Goal: Task Accomplishment & Management: Complete application form

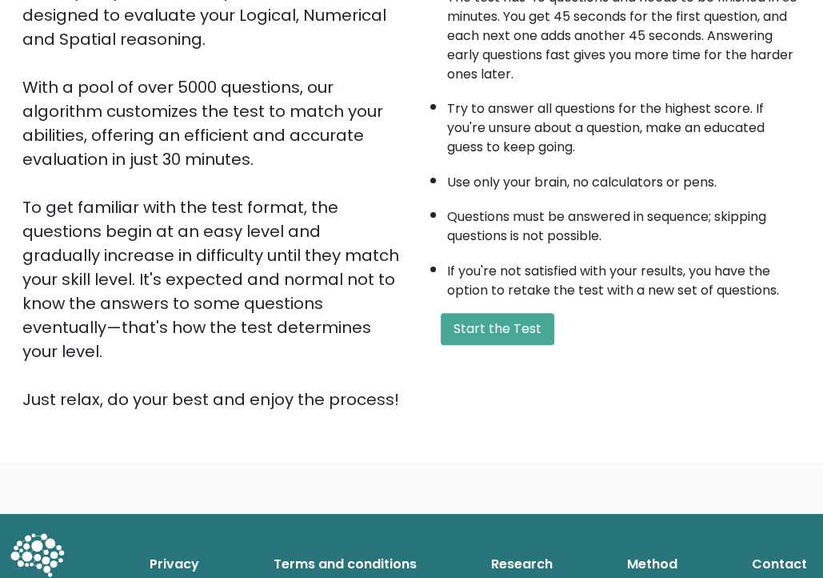
scroll to position [218, 0]
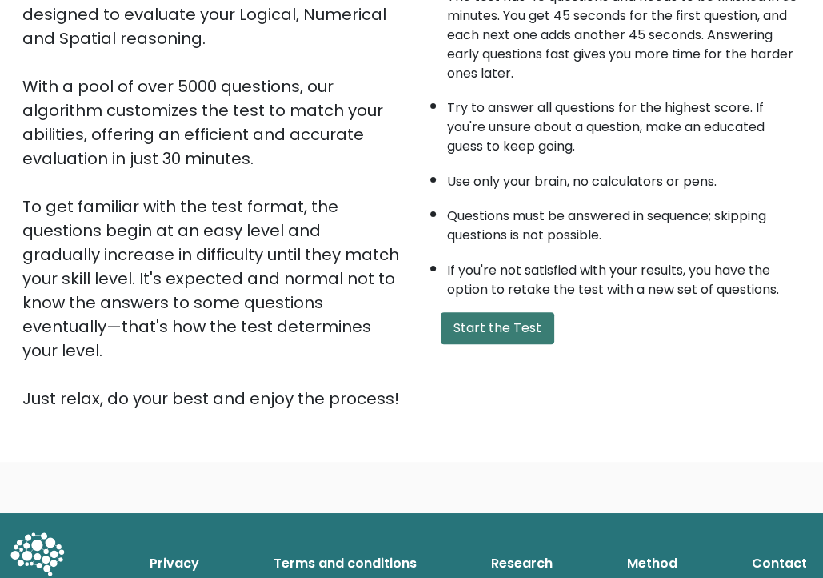
click at [515, 321] on button "Start the Test" at bounding box center [498, 328] width 114 height 32
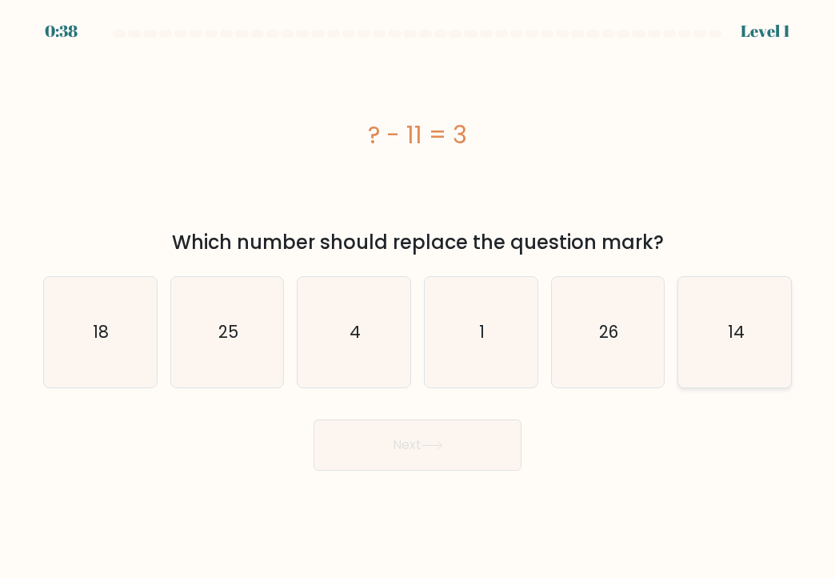
click at [730, 321] on text "14" at bounding box center [735, 331] width 17 height 23
click at [419, 297] on input "f. 14" at bounding box center [418, 293] width 1 height 8
radio input "true"
click at [418, 447] on button "Next" at bounding box center [418, 444] width 208 height 51
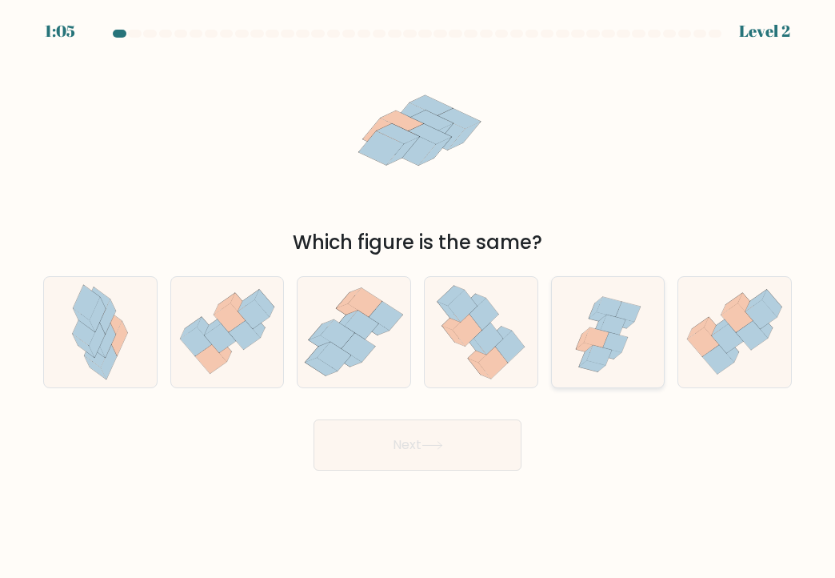
click at [623, 313] on icon at bounding box center [628, 312] width 25 height 20
click at [419, 297] on input "e." at bounding box center [418, 293] width 1 height 8
radio input "true"
click at [432, 431] on button "Next" at bounding box center [418, 444] width 208 height 51
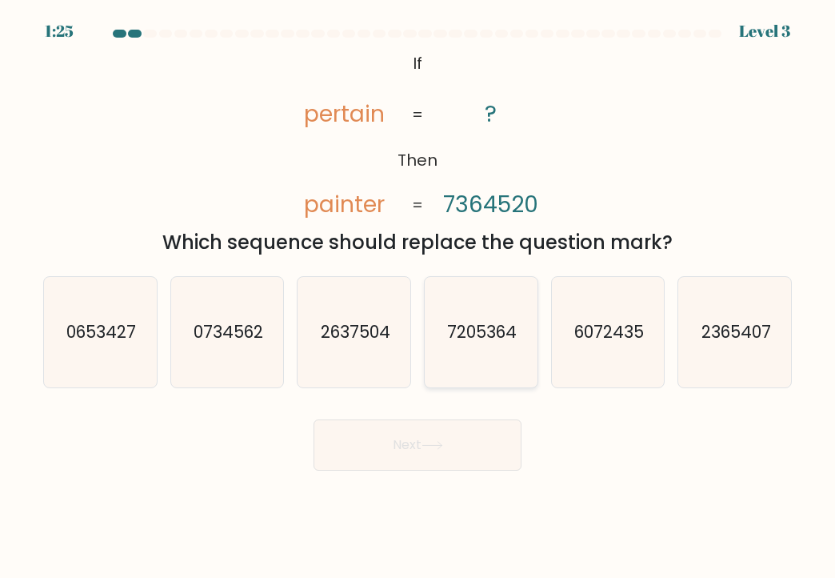
click at [498, 342] on text "7205364" at bounding box center [482, 331] width 70 height 23
click at [419, 297] on input "d. 7205364" at bounding box center [418, 293] width 1 height 8
radio input "true"
click at [473, 435] on button "Next" at bounding box center [418, 444] width 208 height 51
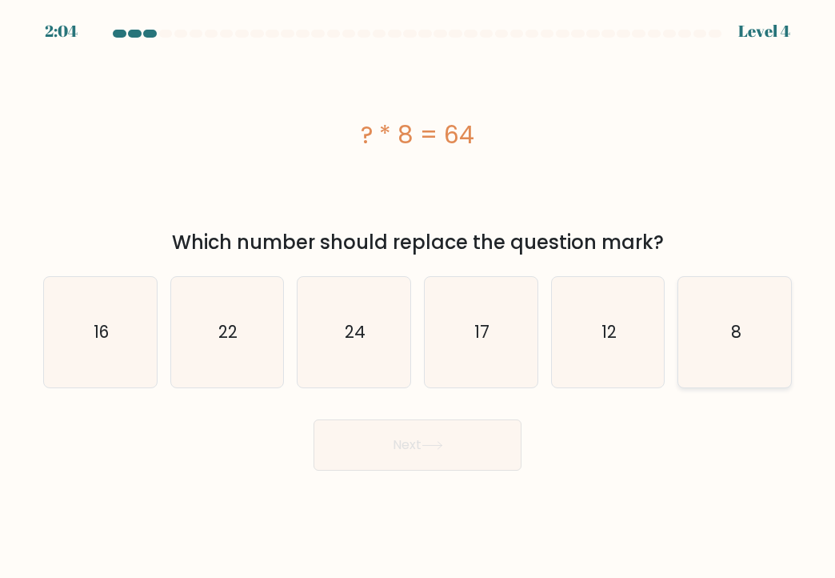
click at [702, 318] on icon "8" at bounding box center [735, 332] width 110 height 110
click at [419, 297] on input "f. 8" at bounding box center [418, 293] width 1 height 8
radio input "true"
click at [467, 440] on button "Next" at bounding box center [418, 444] width 208 height 51
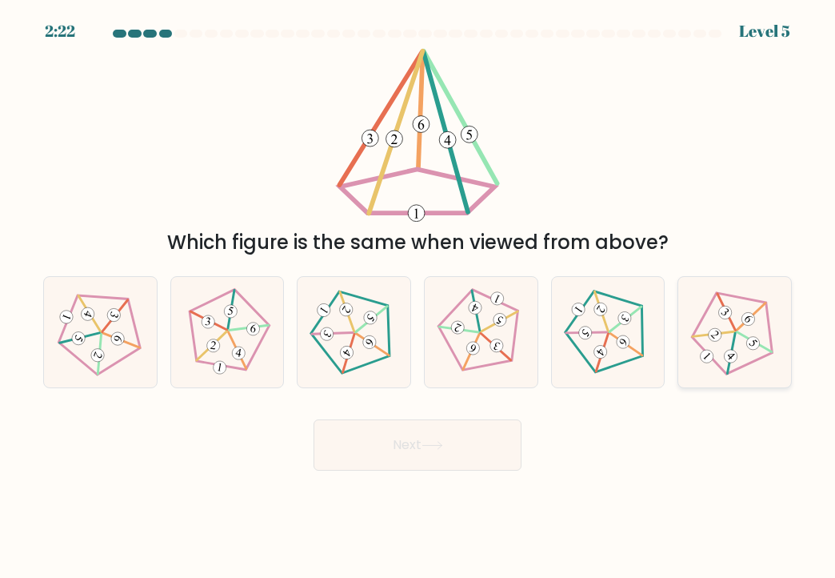
click at [741, 322] on icon at bounding box center [735, 331] width 88 height 88
click at [419, 297] on input "f." at bounding box center [418, 293] width 1 height 8
radio input "true"
click at [432, 427] on button "Next" at bounding box center [418, 444] width 208 height 51
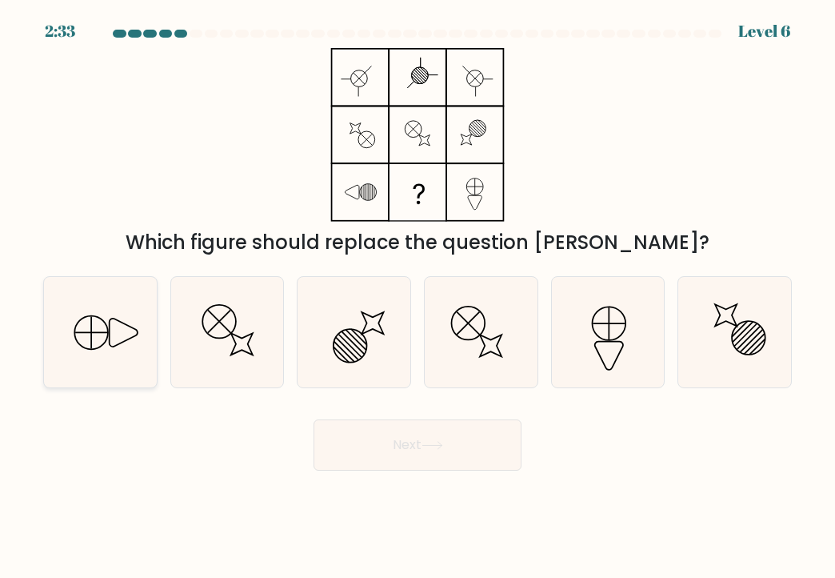
click at [121, 334] on icon at bounding box center [100, 332] width 110 height 110
click at [418, 297] on input "a." at bounding box center [418, 293] width 1 height 8
radio input "true"
click at [441, 446] on icon at bounding box center [433, 445] width 22 height 9
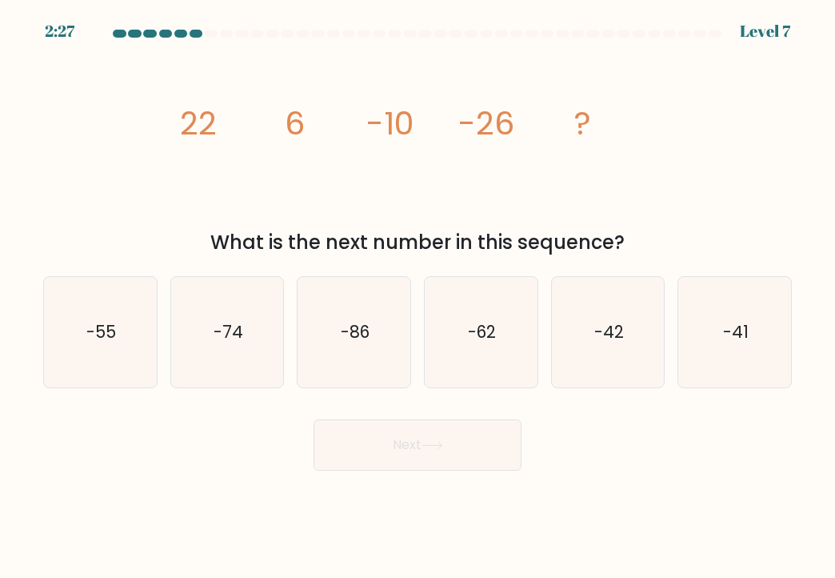
click at [441, 446] on icon at bounding box center [433, 445] width 22 height 9
click at [626, 342] on icon "-42" at bounding box center [608, 332] width 110 height 110
click at [419, 297] on input "e. -42" at bounding box center [418, 293] width 1 height 8
radio input "true"
click at [436, 457] on button "Next" at bounding box center [418, 444] width 208 height 51
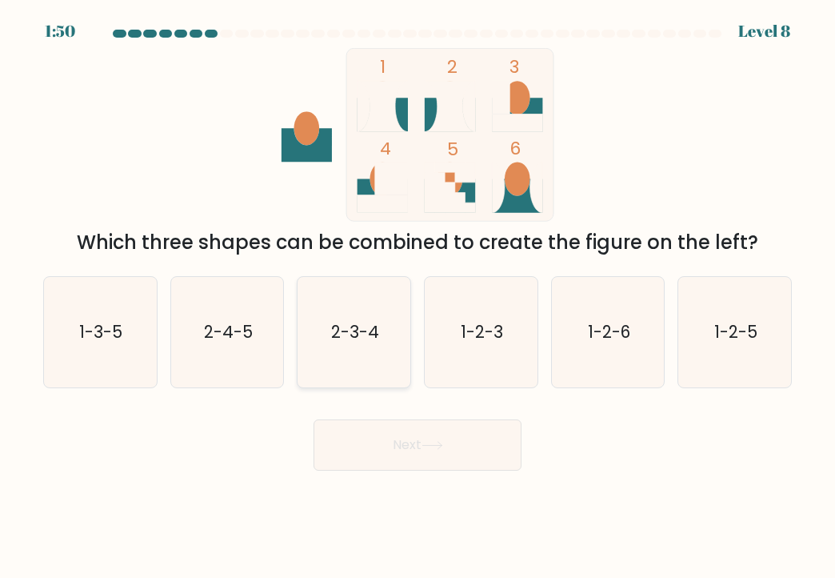
click at [342, 329] on text "2-3-4" at bounding box center [355, 331] width 48 height 23
click at [418, 297] on input "c. 2-3-4" at bounding box center [418, 293] width 1 height 8
radio input "true"
click at [435, 445] on icon at bounding box center [432, 445] width 19 height 7
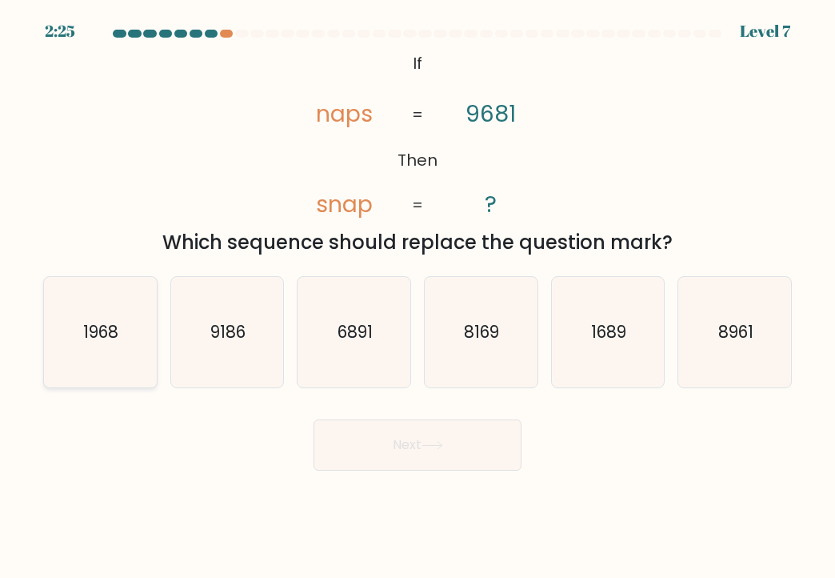
click at [130, 322] on icon "1968" at bounding box center [100, 332] width 110 height 110
click at [418, 297] on input "a. 1968" at bounding box center [418, 293] width 1 height 8
radio input "true"
click at [411, 434] on button "Next" at bounding box center [418, 444] width 208 height 51
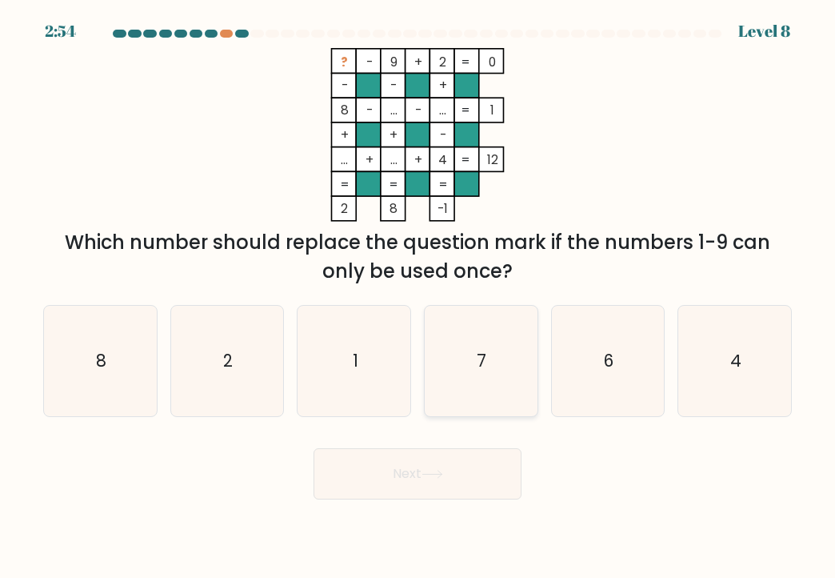
click at [463, 360] on icon "7" at bounding box center [481, 361] width 110 height 110
click at [419, 297] on input "d. 7" at bounding box center [418, 293] width 1 height 8
radio input "true"
click at [461, 463] on button "Next" at bounding box center [418, 473] width 208 height 51
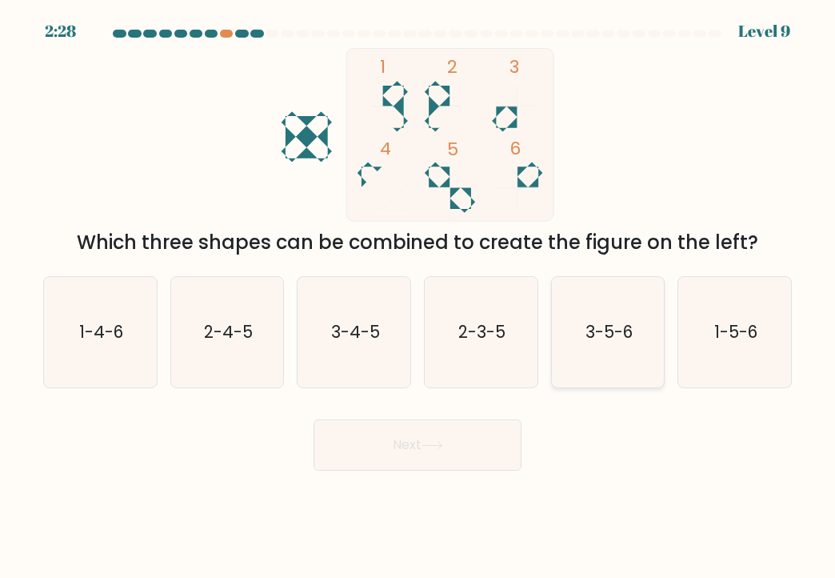
click at [605, 345] on icon "3-5-6" at bounding box center [608, 332] width 110 height 110
click at [419, 297] on input "e. 3-5-6" at bounding box center [418, 293] width 1 height 8
radio input "true"
click at [448, 455] on button "Next" at bounding box center [418, 444] width 208 height 51
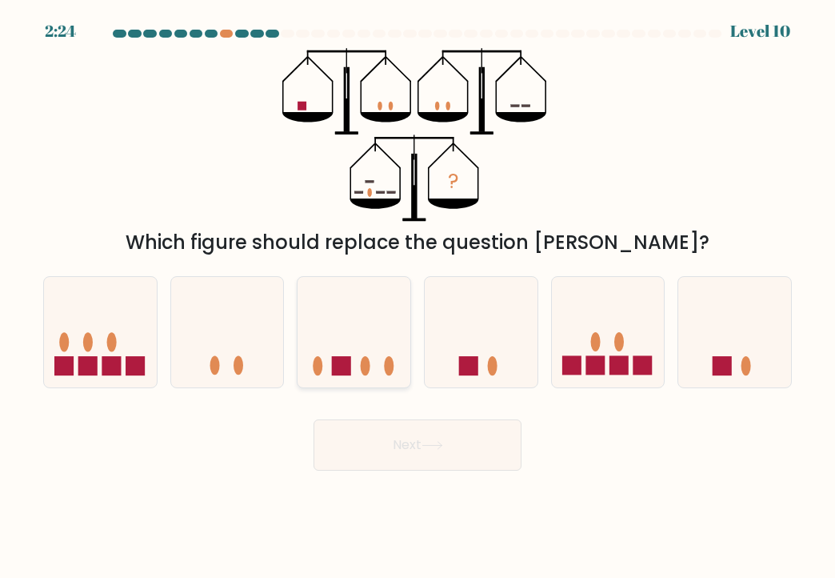
click at [361, 345] on icon at bounding box center [354, 332] width 113 height 94
click at [418, 297] on input "c." at bounding box center [418, 293] width 1 height 8
radio input "true"
click at [436, 433] on button "Next" at bounding box center [418, 444] width 208 height 51
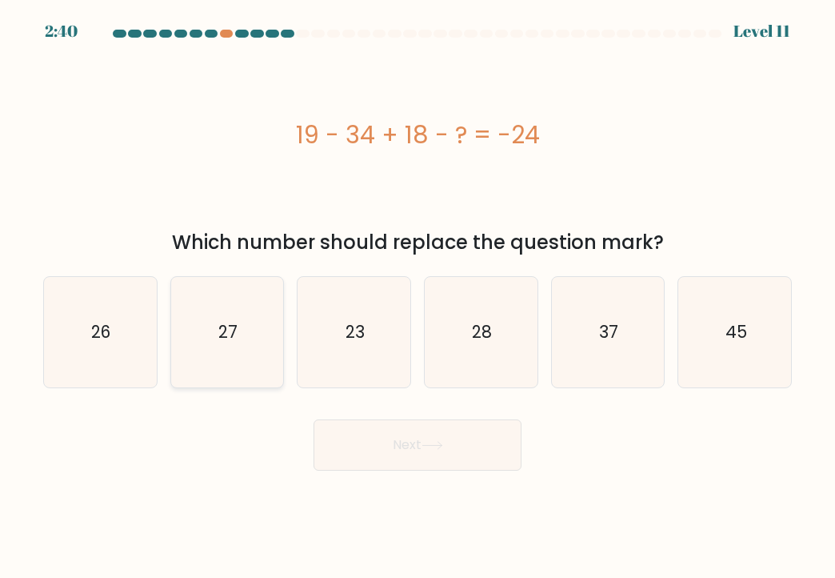
click at [200, 342] on icon "27" at bounding box center [227, 332] width 110 height 110
click at [418, 297] on input "b. 27" at bounding box center [418, 293] width 1 height 8
radio input "true"
click at [432, 459] on button "Next" at bounding box center [418, 444] width 208 height 51
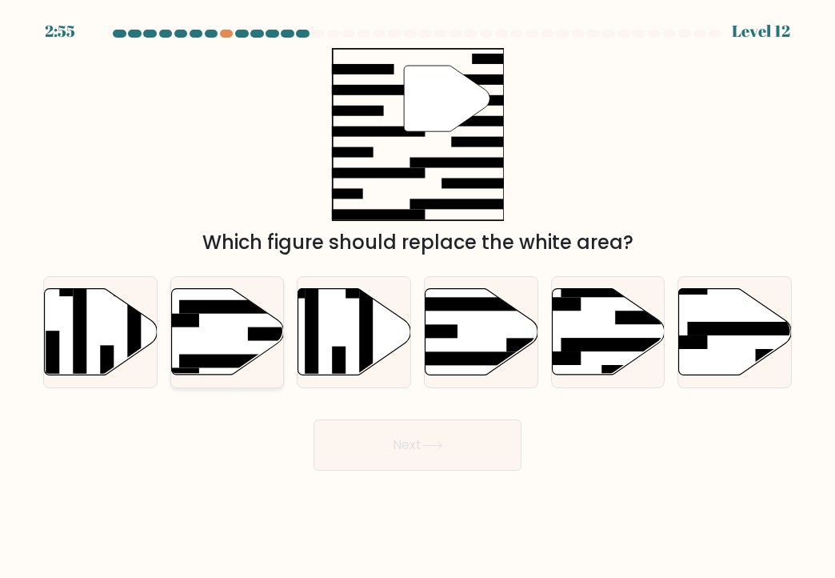
click at [234, 345] on icon at bounding box center [227, 331] width 113 height 86
click at [418, 297] on input "b." at bounding box center [418, 293] width 1 height 8
radio input "true"
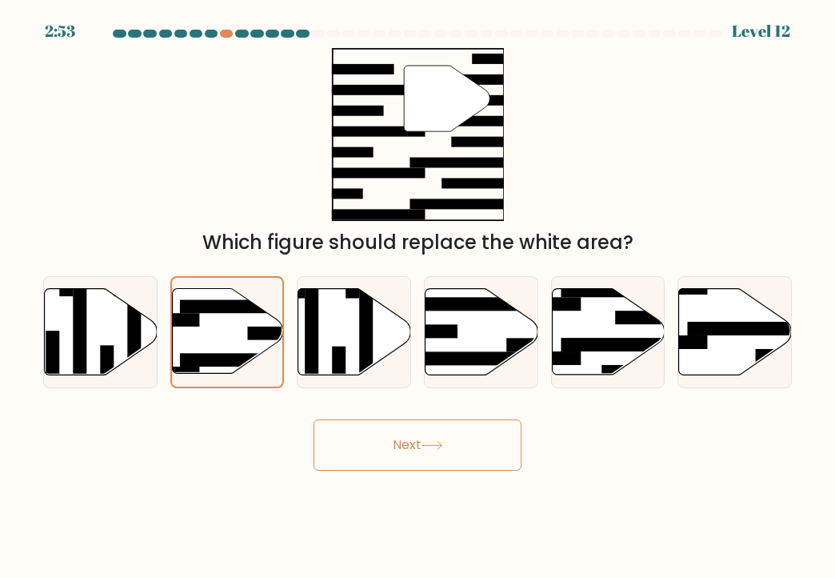
click at [460, 450] on button "Next" at bounding box center [418, 444] width 208 height 51
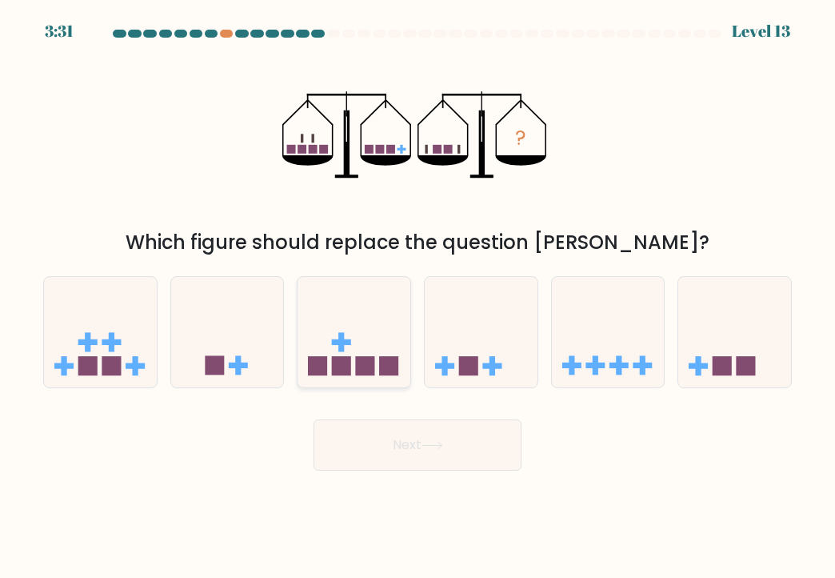
click at [375, 326] on icon at bounding box center [354, 332] width 113 height 94
click at [418, 297] on input "c." at bounding box center [418, 293] width 1 height 8
radio input "true"
click at [451, 431] on button "Next" at bounding box center [418, 444] width 208 height 51
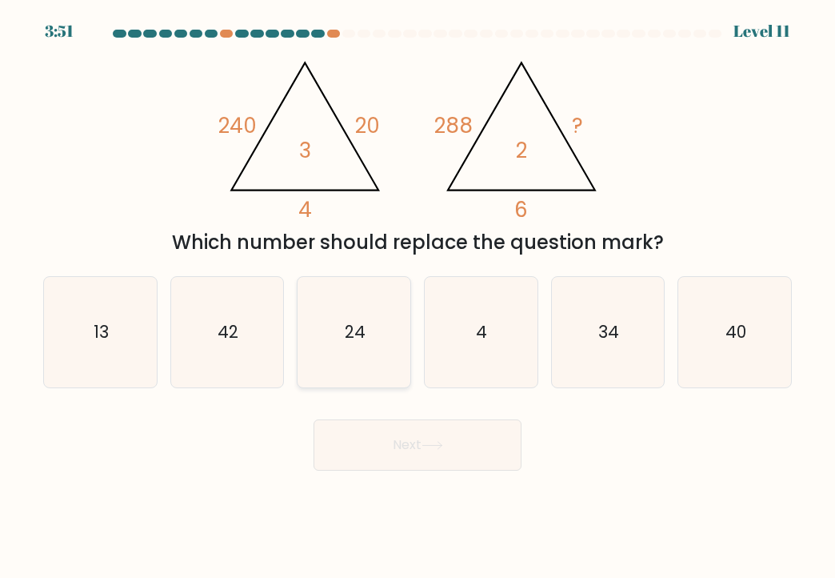
click at [364, 354] on icon "24" at bounding box center [354, 332] width 110 height 110
click at [418, 297] on input "c. 24" at bounding box center [418, 293] width 1 height 8
radio input "true"
click at [448, 428] on button "Next" at bounding box center [418, 444] width 208 height 51
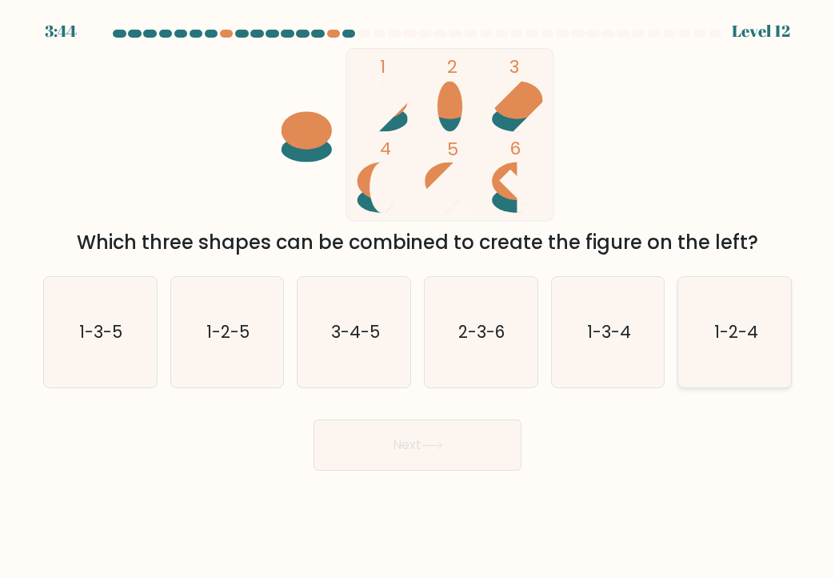
click at [771, 354] on icon "1-2-4" at bounding box center [735, 332] width 110 height 110
click at [419, 297] on input "f. 1-2-4" at bounding box center [418, 293] width 1 height 8
radio input "true"
click at [435, 440] on button "Next" at bounding box center [418, 444] width 208 height 51
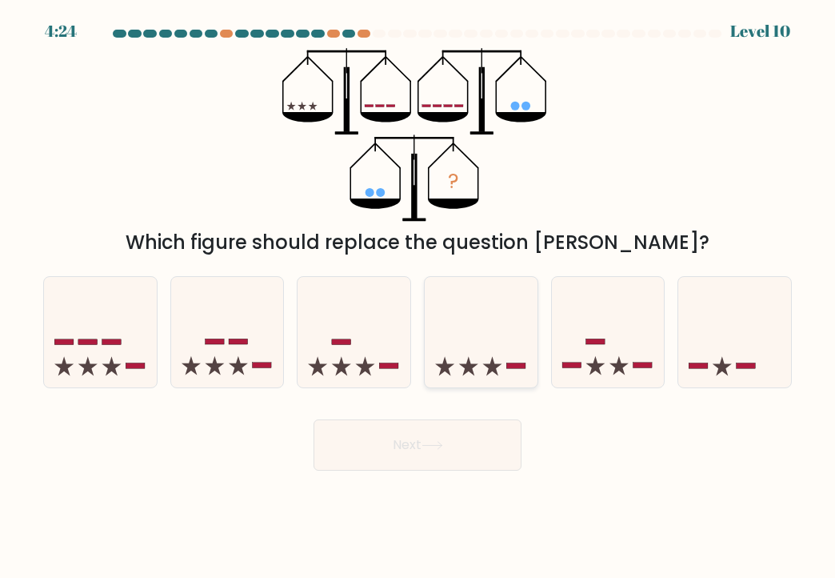
click at [454, 345] on icon at bounding box center [481, 332] width 113 height 94
click at [419, 297] on input "d." at bounding box center [418, 293] width 1 height 8
radio input "true"
click at [403, 431] on button "Next" at bounding box center [418, 444] width 208 height 51
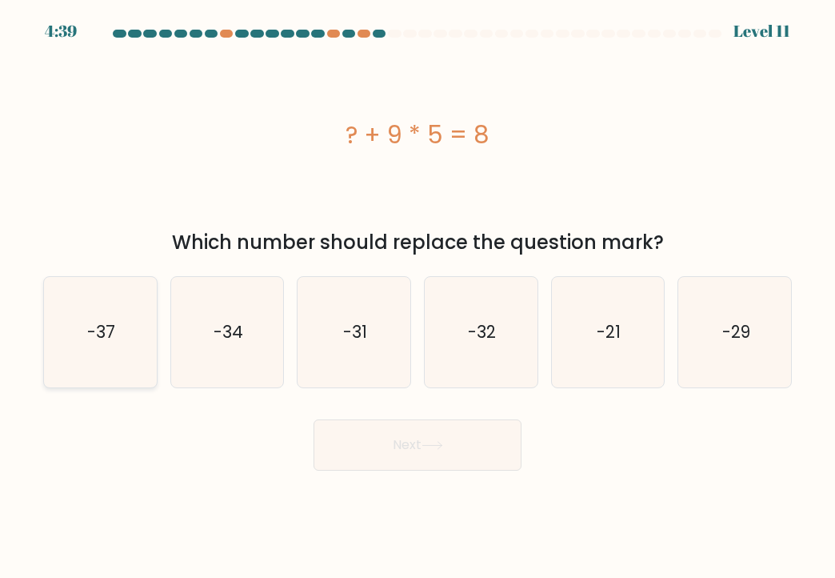
click at [95, 334] on text "-37" at bounding box center [101, 331] width 28 height 23
click at [418, 297] on input "a. -37" at bounding box center [418, 293] width 1 height 8
radio input "true"
click at [426, 439] on button "Next" at bounding box center [418, 444] width 208 height 51
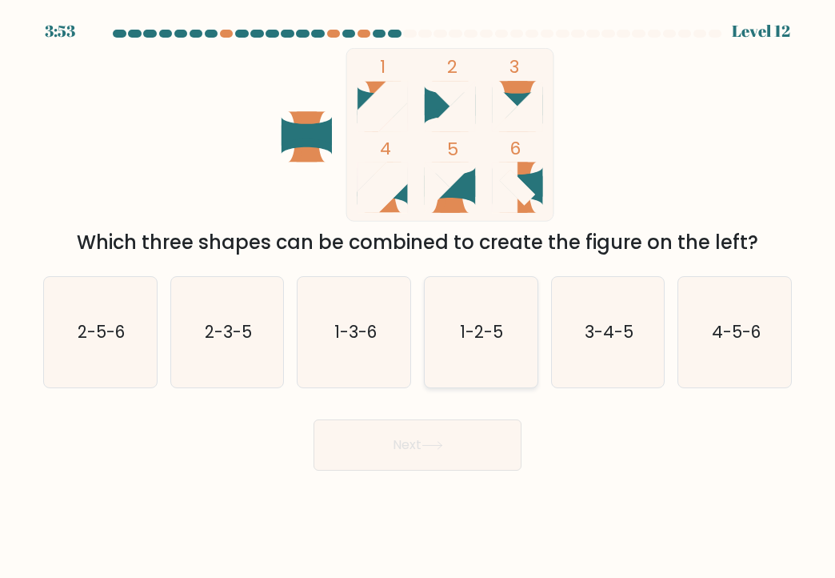
click at [493, 326] on text "1-2-5" at bounding box center [482, 331] width 43 height 23
click at [419, 297] on input "d. 1-2-5" at bounding box center [418, 293] width 1 height 8
radio input "true"
click at [435, 431] on button "Next" at bounding box center [418, 444] width 208 height 51
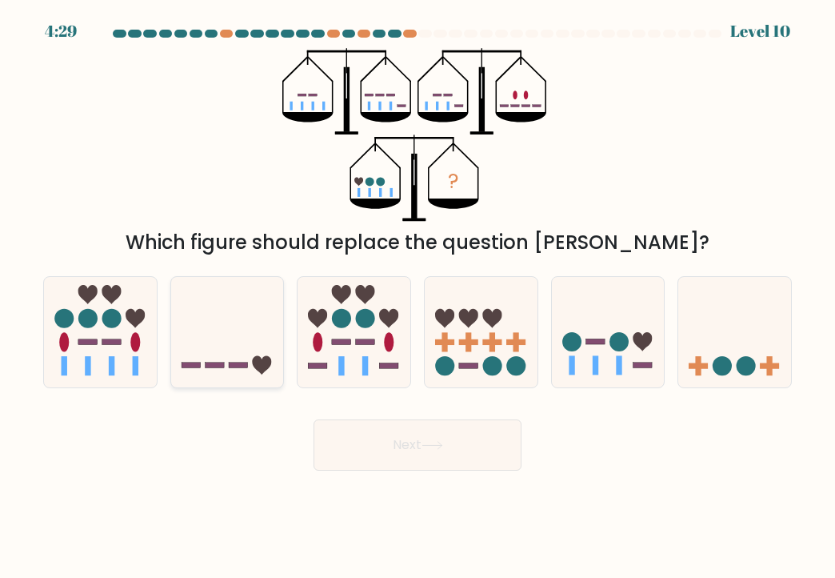
click at [238, 329] on icon at bounding box center [227, 332] width 113 height 94
click at [418, 297] on input "b." at bounding box center [418, 293] width 1 height 8
radio input "true"
click at [443, 441] on icon at bounding box center [433, 445] width 22 height 9
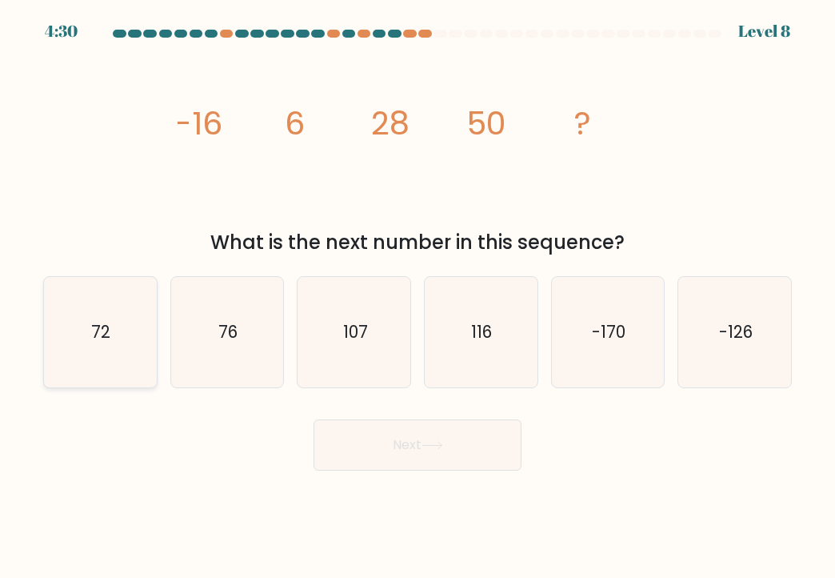
click at [112, 354] on icon "72" at bounding box center [100, 332] width 110 height 110
click at [418, 297] on input "a. 72" at bounding box center [418, 293] width 1 height 8
radio input "true"
click at [378, 436] on button "Next" at bounding box center [418, 444] width 208 height 51
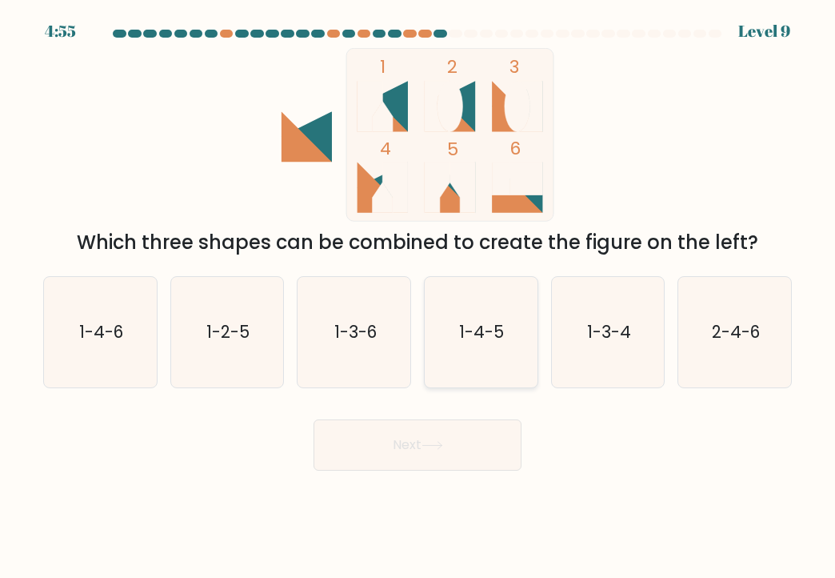
click at [494, 318] on icon "1-4-5" at bounding box center [481, 332] width 110 height 110
click at [419, 297] on input "d. 1-4-5" at bounding box center [418, 293] width 1 height 8
radio input "true"
click at [436, 427] on button "Next" at bounding box center [418, 444] width 208 height 51
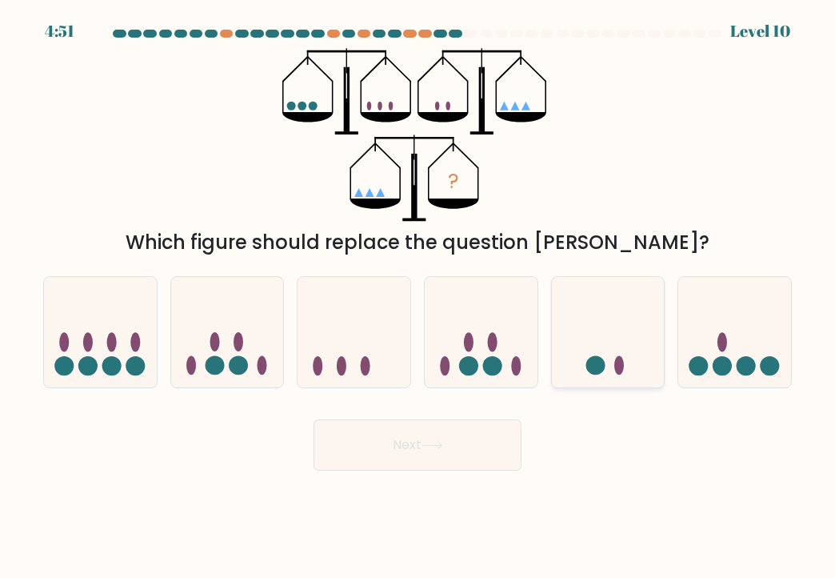
click at [628, 345] on icon at bounding box center [608, 332] width 113 height 94
click at [419, 297] on input "e." at bounding box center [418, 293] width 1 height 8
radio input "true"
click at [401, 436] on button "Next" at bounding box center [418, 444] width 208 height 51
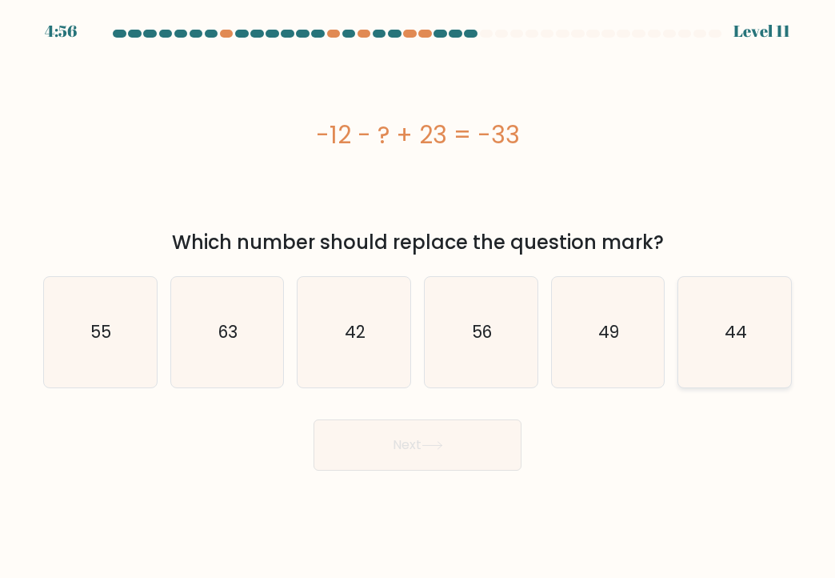
click at [746, 366] on icon "44" at bounding box center [735, 332] width 110 height 110
click at [419, 297] on input "f. 44" at bounding box center [418, 293] width 1 height 8
radio input "true"
click at [414, 463] on button "Next" at bounding box center [418, 444] width 208 height 51
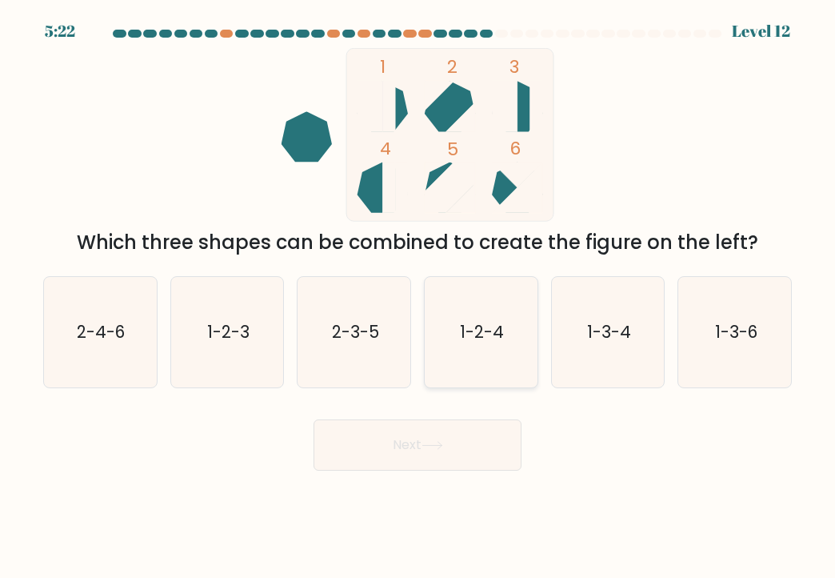
click at [495, 313] on icon "1-2-4" at bounding box center [481, 332] width 110 height 110
click at [419, 297] on input "d. 1-2-4" at bounding box center [418, 293] width 1 height 8
radio input "true"
click at [444, 435] on button "Next" at bounding box center [418, 444] width 208 height 51
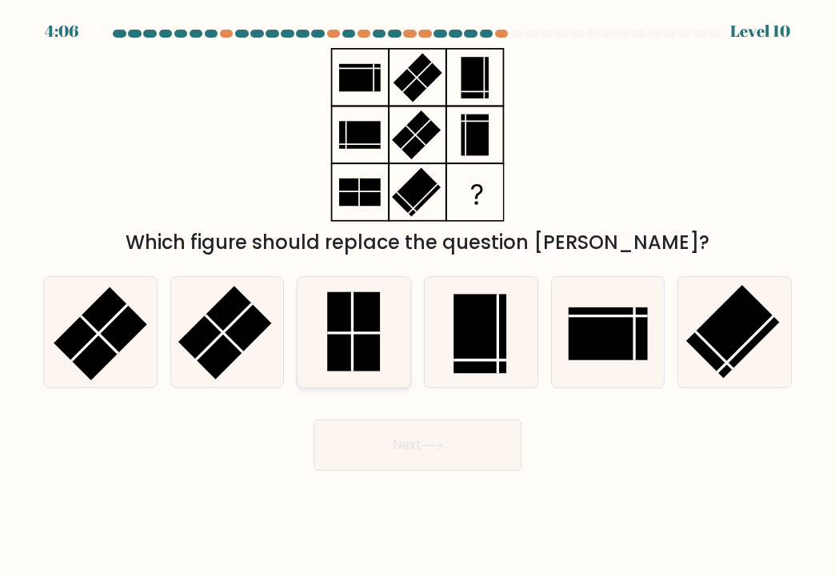
click at [367, 318] on rect at bounding box center [353, 330] width 53 height 79
click at [418, 297] on input "c." at bounding box center [418, 293] width 1 height 8
radio input "true"
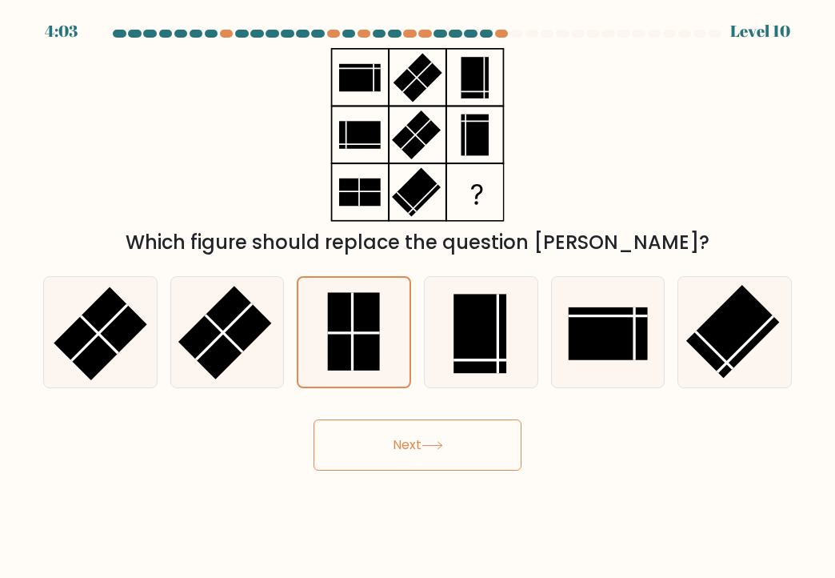
click at [442, 444] on icon at bounding box center [432, 445] width 19 height 7
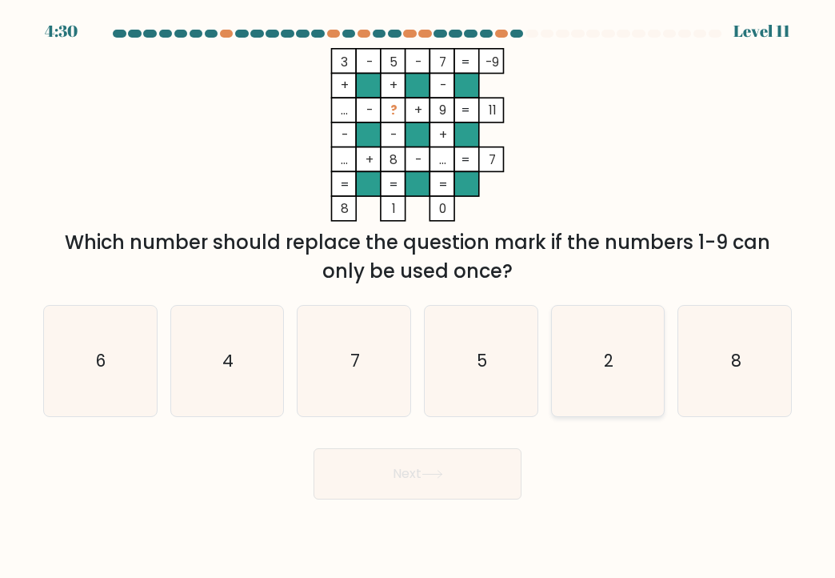
click at [623, 374] on icon "2" at bounding box center [608, 361] width 110 height 110
click at [419, 297] on input "e. 2" at bounding box center [418, 293] width 1 height 8
radio input "true"
click at [419, 483] on button "Next" at bounding box center [418, 473] width 208 height 51
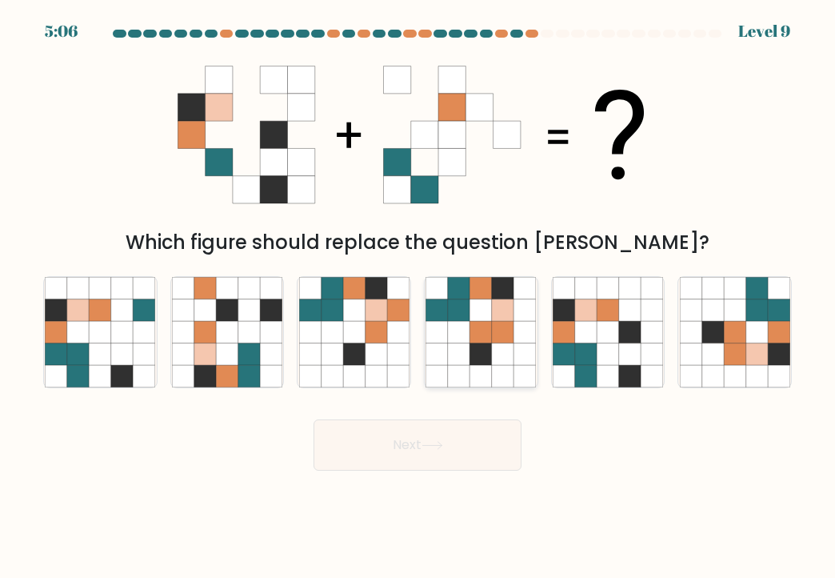
click at [459, 332] on icon at bounding box center [459, 332] width 22 height 22
click at [419, 297] on input "d." at bounding box center [418, 293] width 1 height 8
radio input "true"
click at [602, 332] on icon at bounding box center [608, 332] width 22 height 22
click at [419, 297] on input "e." at bounding box center [418, 293] width 1 height 8
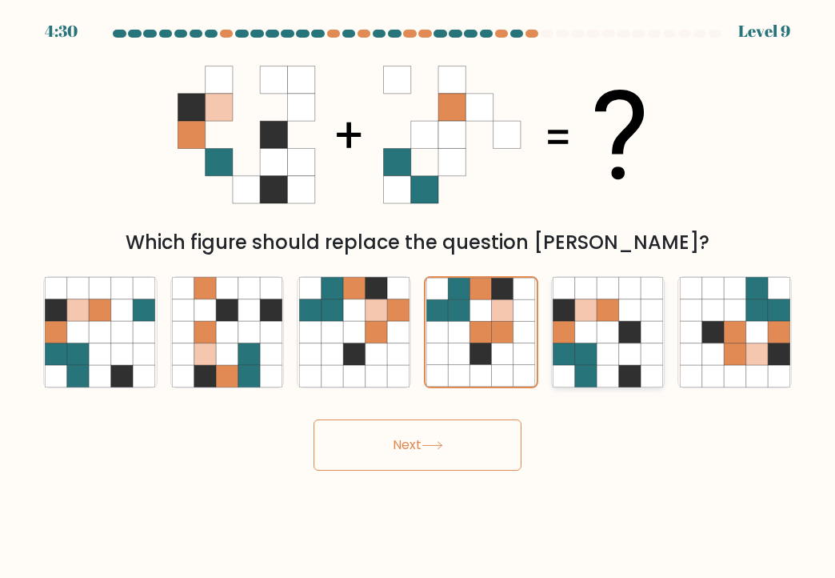
radio input "true"
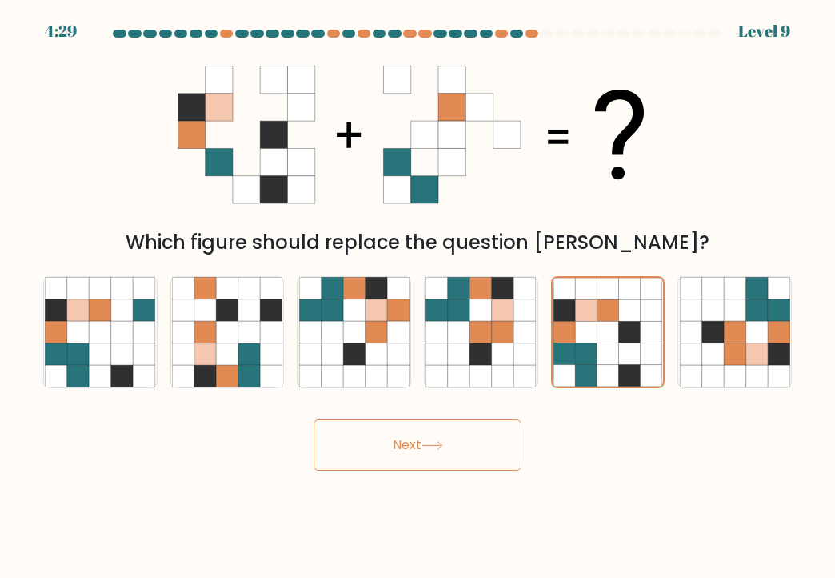
click at [451, 451] on button "Next" at bounding box center [418, 444] width 208 height 51
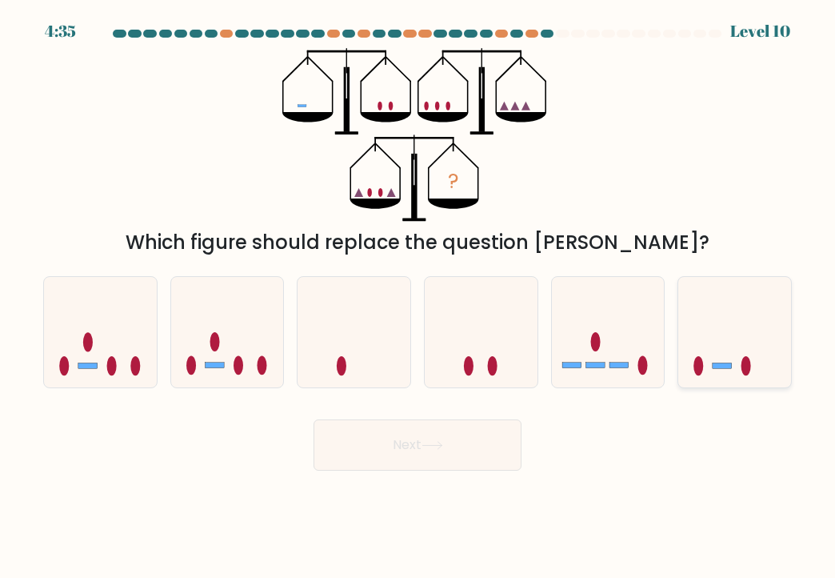
click at [717, 310] on icon at bounding box center [735, 332] width 113 height 94
click at [419, 297] on input "f." at bounding box center [418, 293] width 1 height 8
radio input "true"
click at [443, 455] on button "Next" at bounding box center [418, 444] width 208 height 51
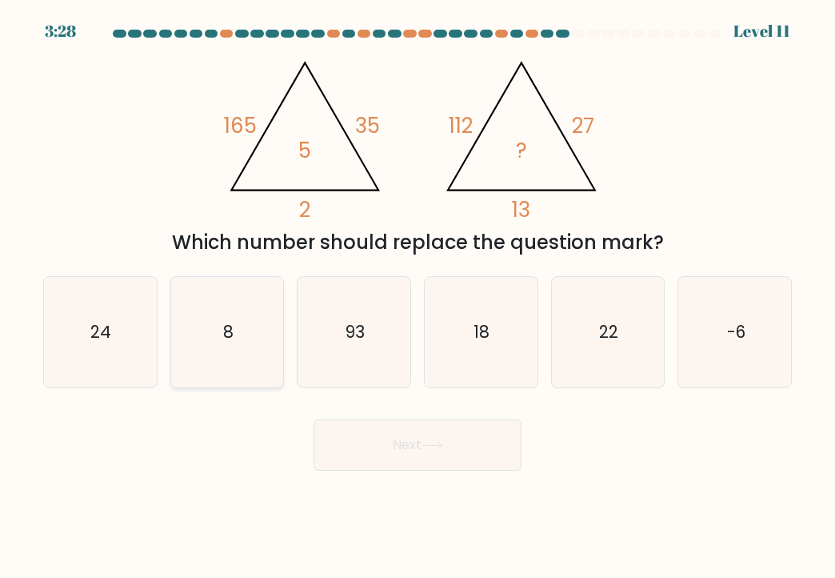
click at [253, 333] on icon "8" at bounding box center [227, 332] width 110 height 110
click at [418, 297] on input "b. 8" at bounding box center [418, 293] width 1 height 8
radio input "true"
click at [422, 460] on button "Next" at bounding box center [418, 444] width 208 height 51
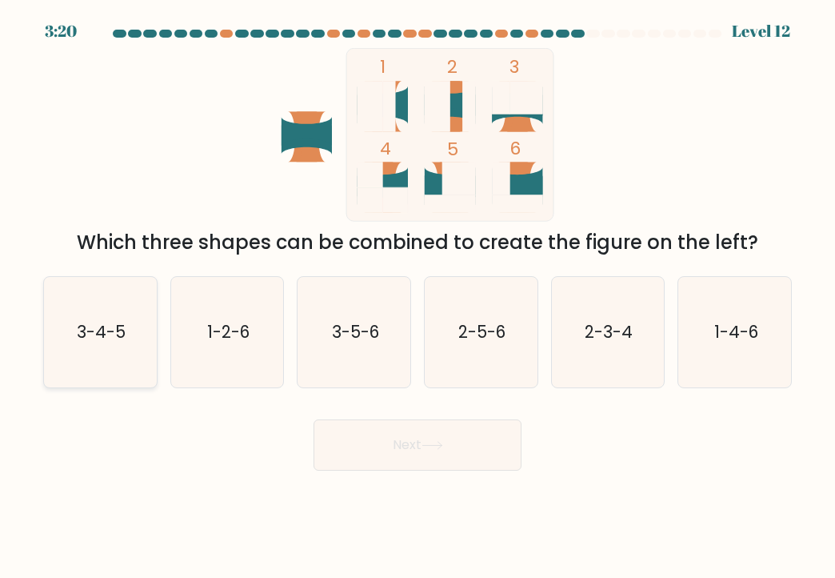
click at [125, 319] on icon "3-4-5" at bounding box center [100, 332] width 110 height 110
click at [418, 297] on input "a. 3-4-5" at bounding box center [418, 293] width 1 height 8
radio input "true"
click at [406, 431] on button "Next" at bounding box center [418, 444] width 208 height 51
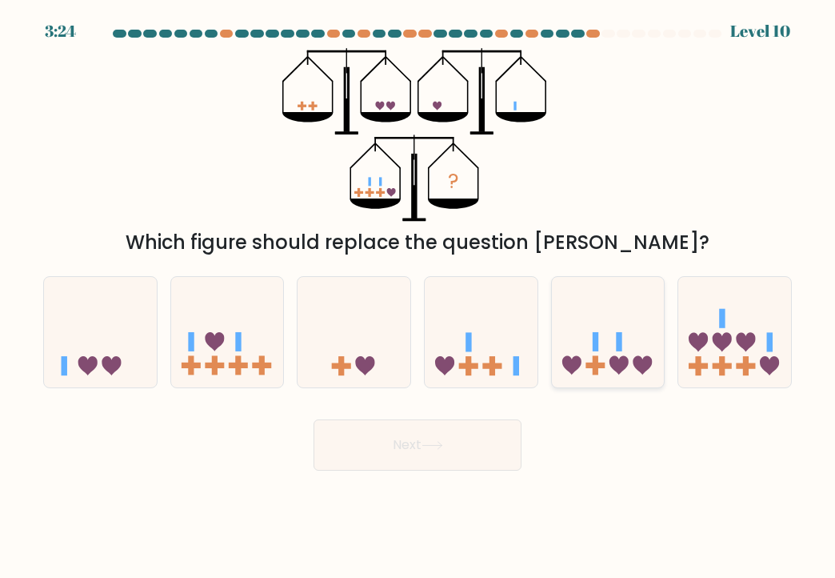
click at [580, 361] on icon at bounding box center [572, 365] width 19 height 19
click at [419, 297] on input "e." at bounding box center [418, 293] width 1 height 8
radio input "true"
click at [439, 428] on button "Next" at bounding box center [418, 444] width 208 height 51
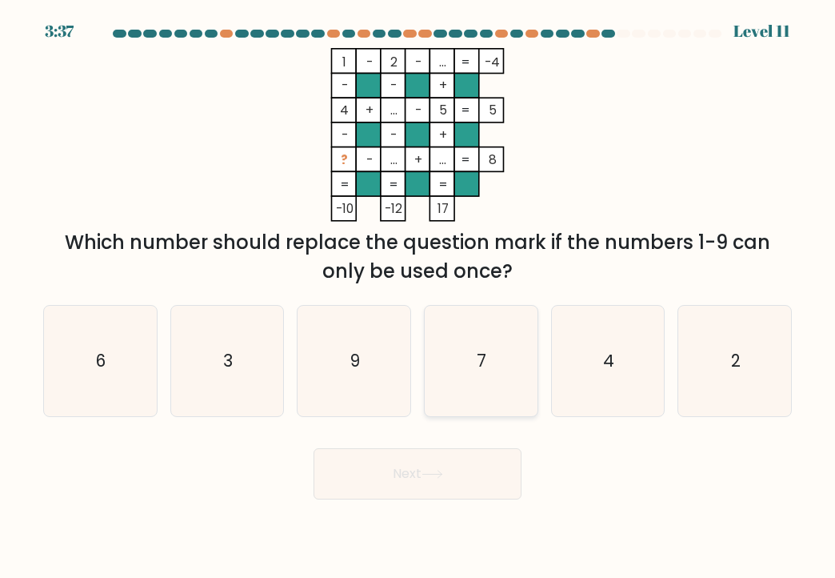
click at [491, 346] on icon "7" at bounding box center [481, 361] width 110 height 110
click at [419, 297] on input "d. 7" at bounding box center [418, 293] width 1 height 8
radio input "true"
click at [422, 463] on button "Next" at bounding box center [418, 473] width 208 height 51
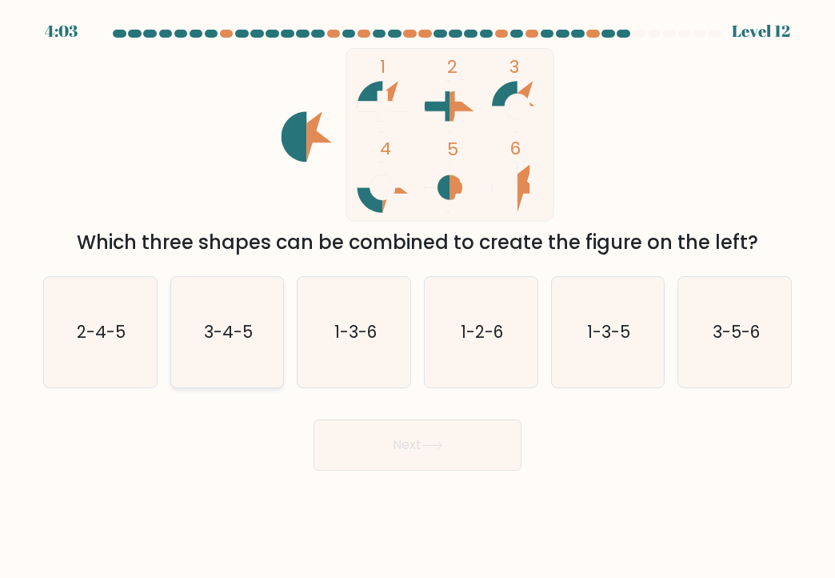
click at [238, 295] on icon "3-4-5" at bounding box center [227, 332] width 110 height 110
click at [418, 295] on input "b. 3-4-5" at bounding box center [418, 293] width 1 height 8
radio input "true"
click at [451, 451] on button "Next" at bounding box center [418, 444] width 208 height 51
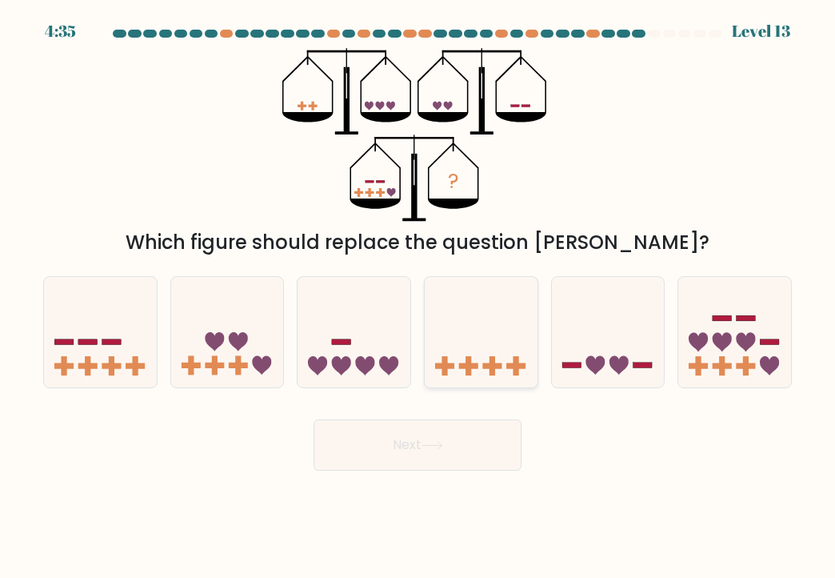
click at [459, 339] on icon at bounding box center [481, 332] width 113 height 94
click at [419, 297] on input "d." at bounding box center [418, 293] width 1 height 8
radio input "true"
click at [575, 367] on rect at bounding box center [572, 366] width 19 height 6
click at [419, 297] on input "e." at bounding box center [418, 293] width 1 height 8
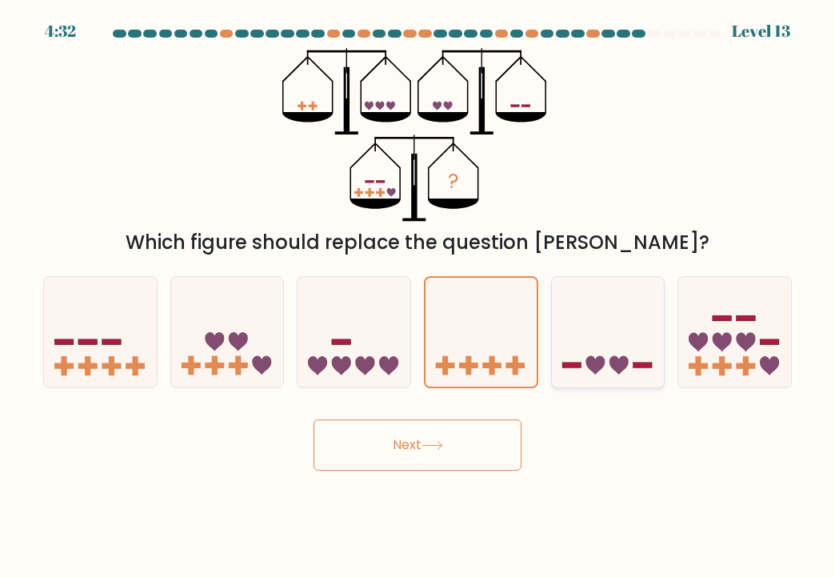
radio input "true"
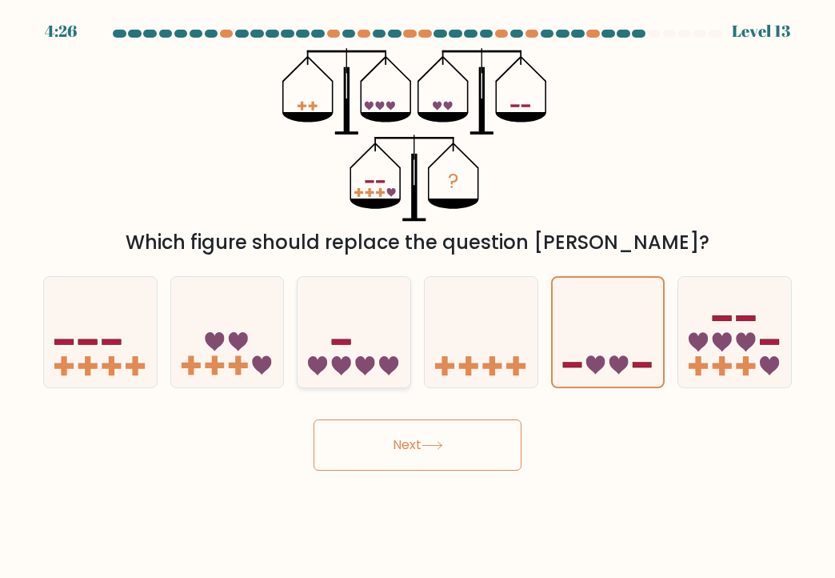
click at [368, 361] on icon at bounding box center [364, 365] width 19 height 19
click at [418, 297] on input "c." at bounding box center [418, 293] width 1 height 8
radio input "true"
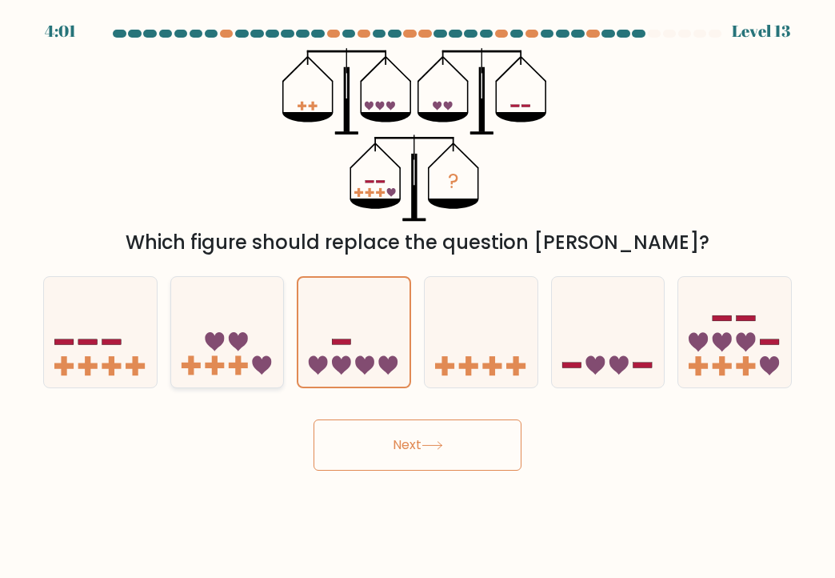
click at [255, 343] on icon at bounding box center [227, 332] width 113 height 94
click at [418, 297] on input "b." at bounding box center [418, 293] width 1 height 8
radio input "true"
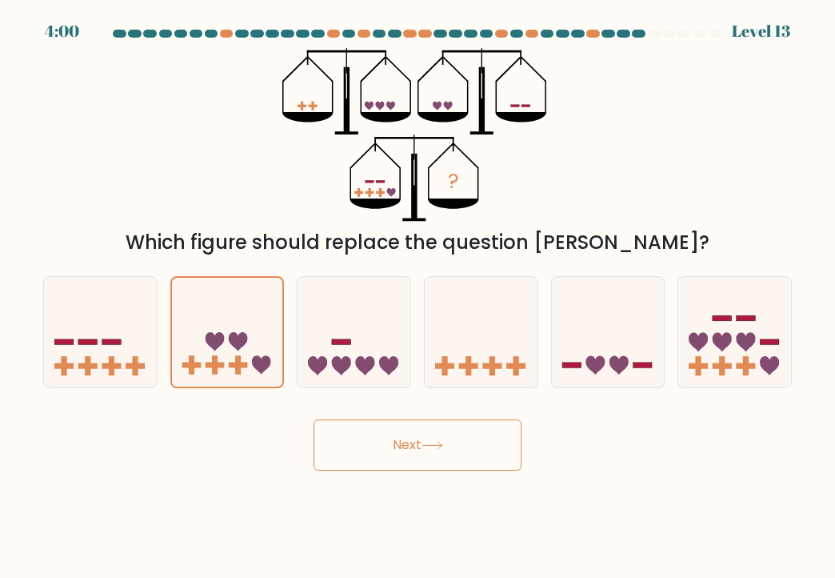
click at [419, 452] on button "Next" at bounding box center [418, 444] width 208 height 51
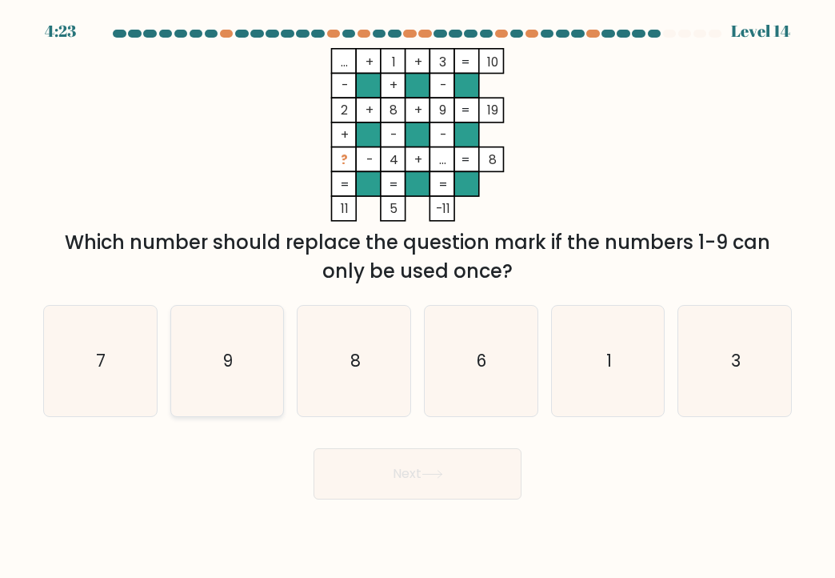
click at [253, 366] on icon "9" at bounding box center [227, 361] width 110 height 110
click at [418, 297] on input "b. 9" at bounding box center [418, 293] width 1 height 8
radio input "true"
click at [360, 468] on button "Next" at bounding box center [418, 473] width 208 height 51
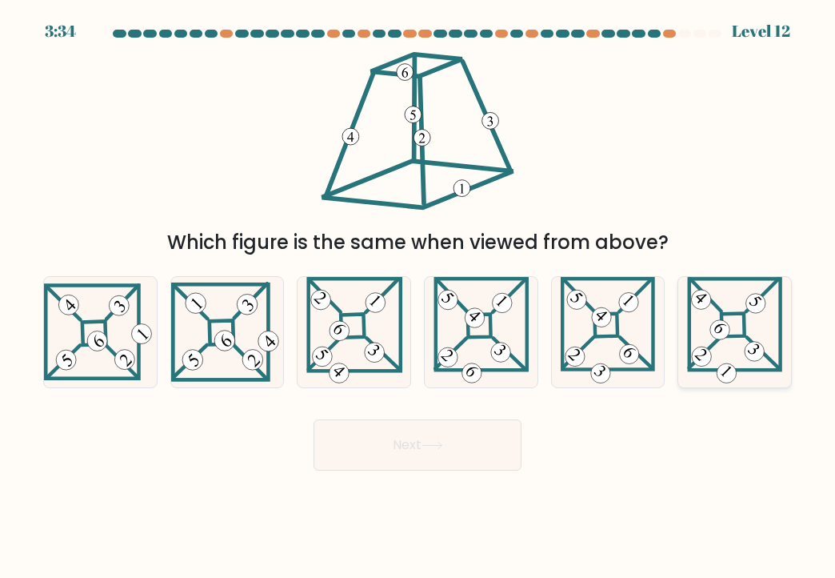
click at [741, 300] on icon at bounding box center [734, 332] width 95 height 110
click at [419, 297] on input "f." at bounding box center [418, 293] width 1 height 8
radio input "true"
click at [380, 447] on button "Next" at bounding box center [418, 444] width 208 height 51
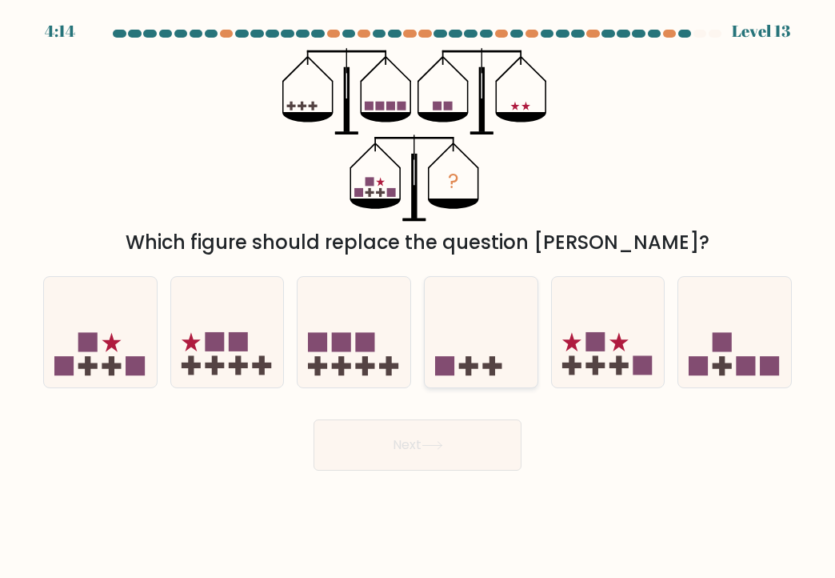
click at [445, 334] on icon at bounding box center [481, 332] width 113 height 94
click at [419, 297] on input "d." at bounding box center [418, 293] width 1 height 8
radio input "true"
click at [332, 333] on rect at bounding box center [341, 342] width 19 height 19
click at [418, 297] on input "c." at bounding box center [418, 293] width 1 height 8
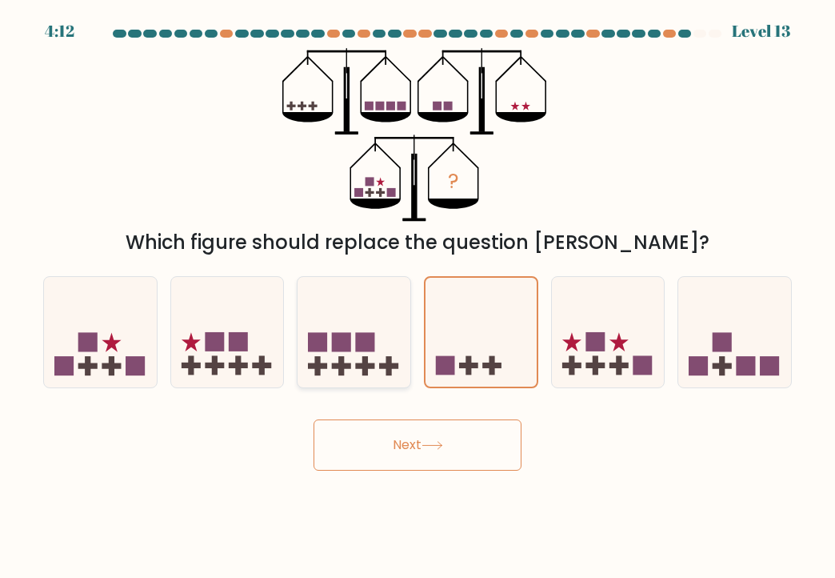
radio input "true"
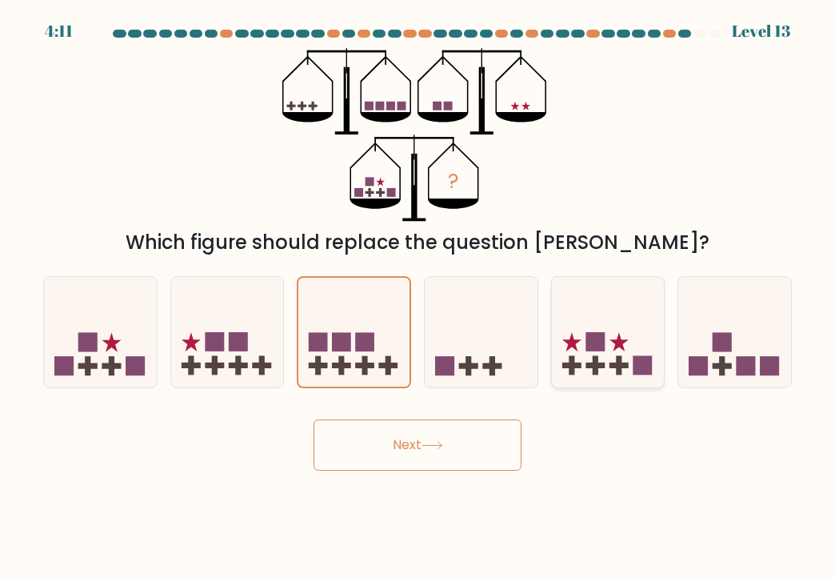
click at [618, 324] on icon at bounding box center [608, 332] width 113 height 94
click at [419, 297] on input "e." at bounding box center [418, 293] width 1 height 8
radio input "true"
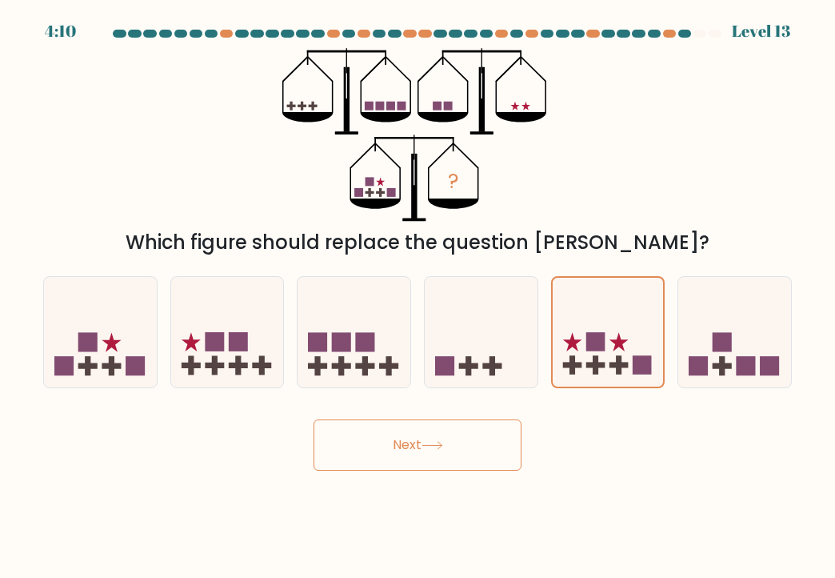
click at [423, 443] on button "Next" at bounding box center [418, 444] width 208 height 51
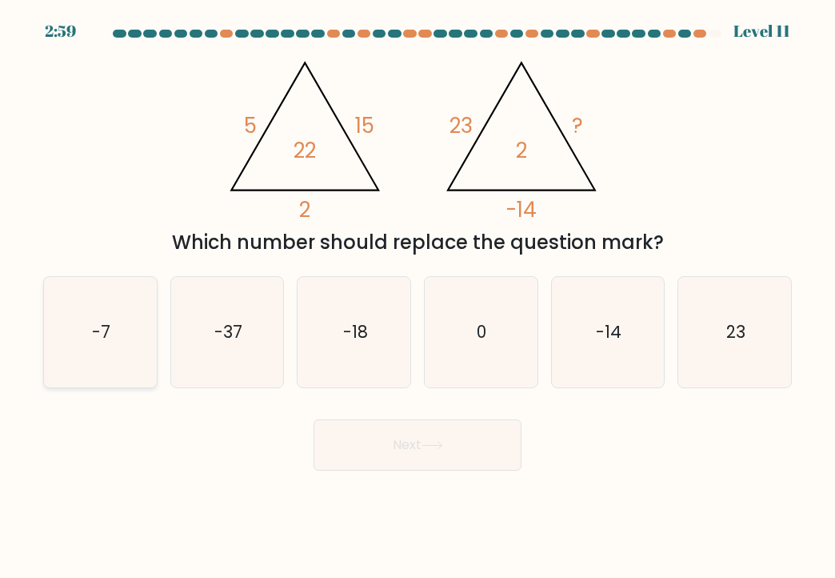
click at [146, 376] on icon "-7" at bounding box center [100, 332] width 110 height 110
click at [418, 297] on input "a. -7" at bounding box center [418, 293] width 1 height 8
radio input "true"
click at [467, 442] on button "Next" at bounding box center [418, 444] width 208 height 51
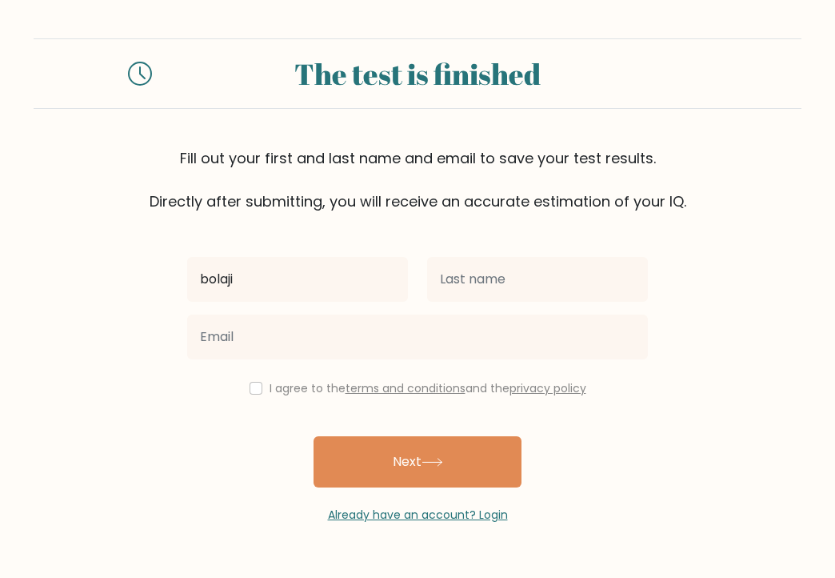
type input "bolaji"
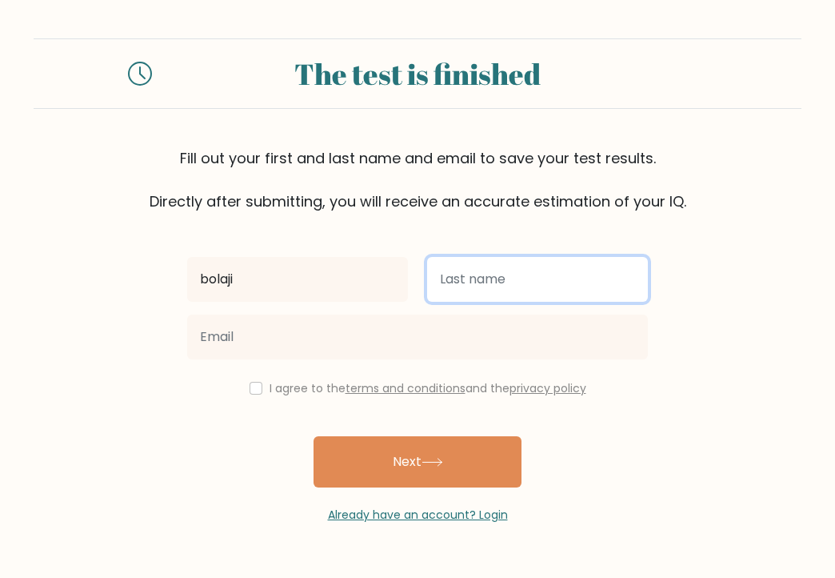
click at [473, 276] on input "text" at bounding box center [537, 279] width 221 height 45
type input "haruna"
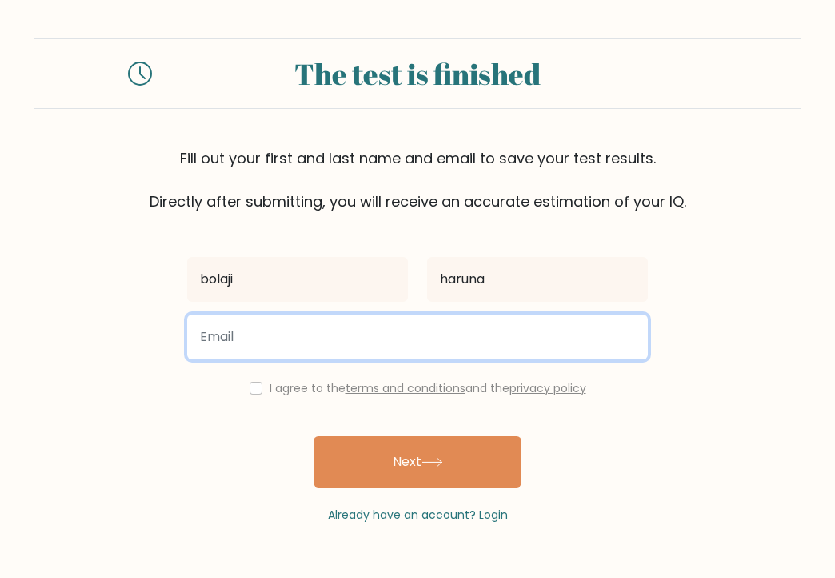
click at [283, 321] on input "email" at bounding box center [417, 336] width 461 height 45
type input "[EMAIL_ADDRESS][DOMAIN_NAME]"
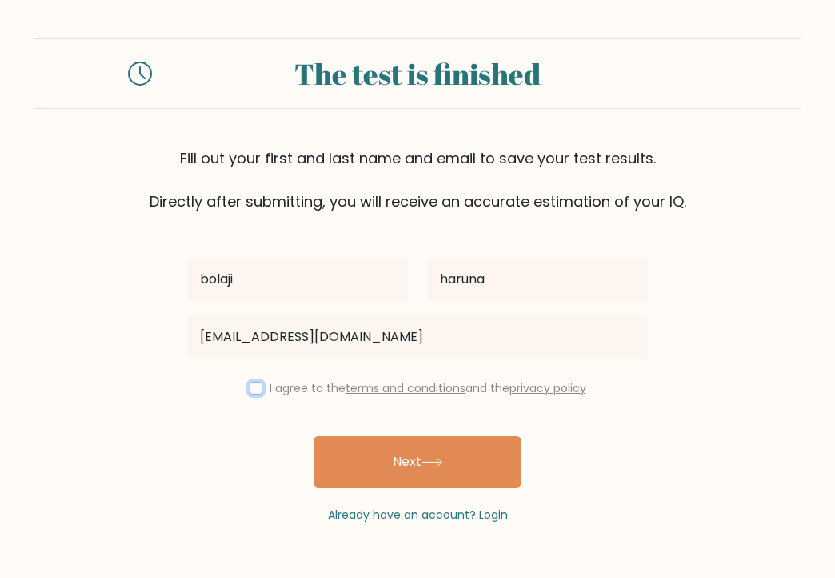
click at [252, 389] on input "checkbox" at bounding box center [256, 388] width 13 height 13
checkbox input "true"
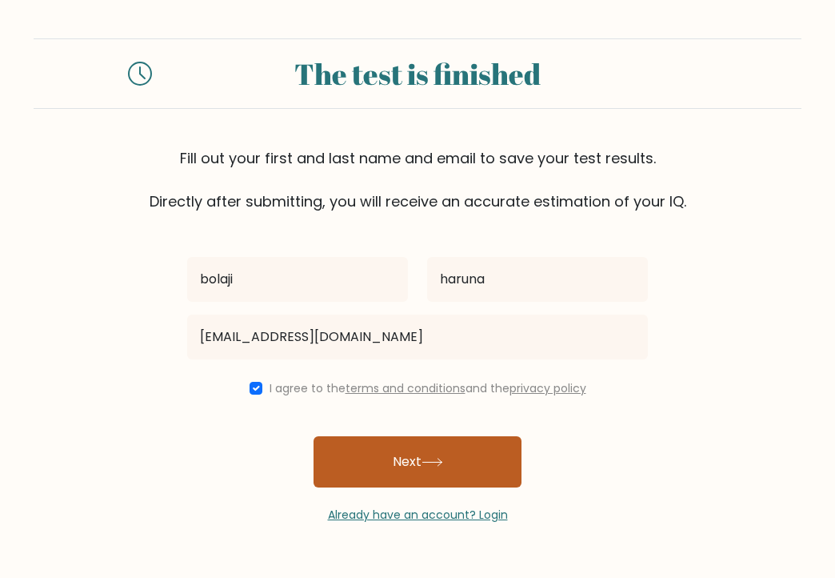
click at [403, 447] on button "Next" at bounding box center [418, 461] width 208 height 51
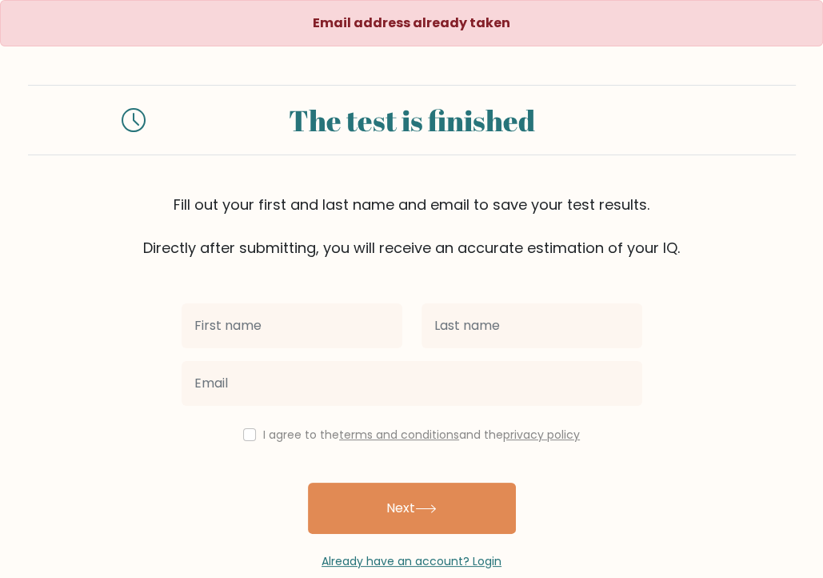
scroll to position [29, 0]
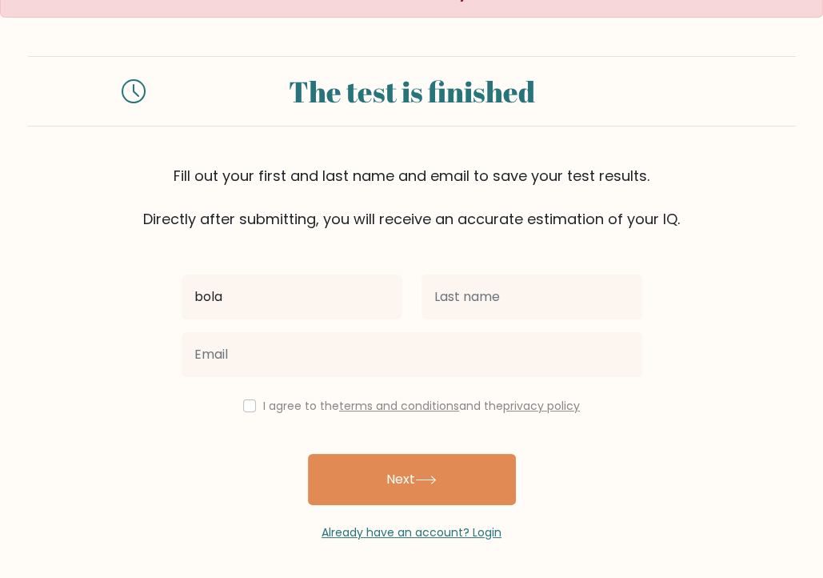
type input "bolaji"
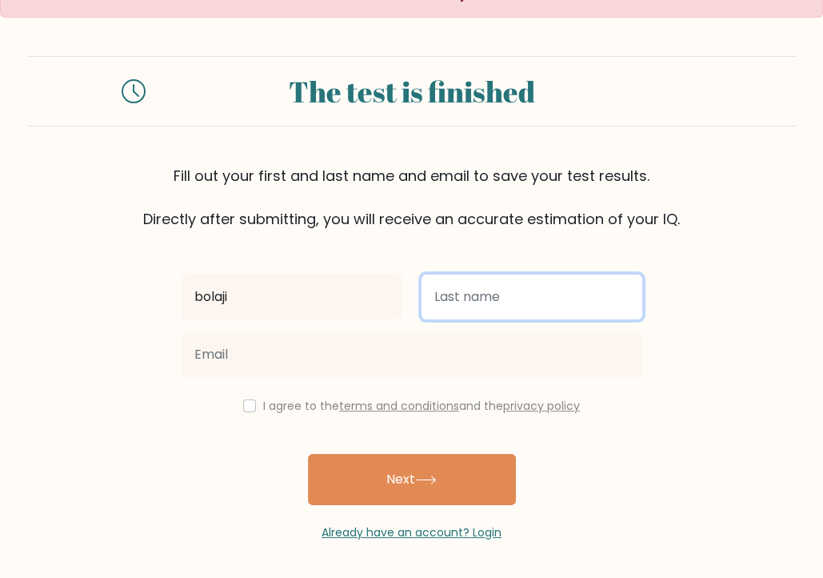
type input "haruna"
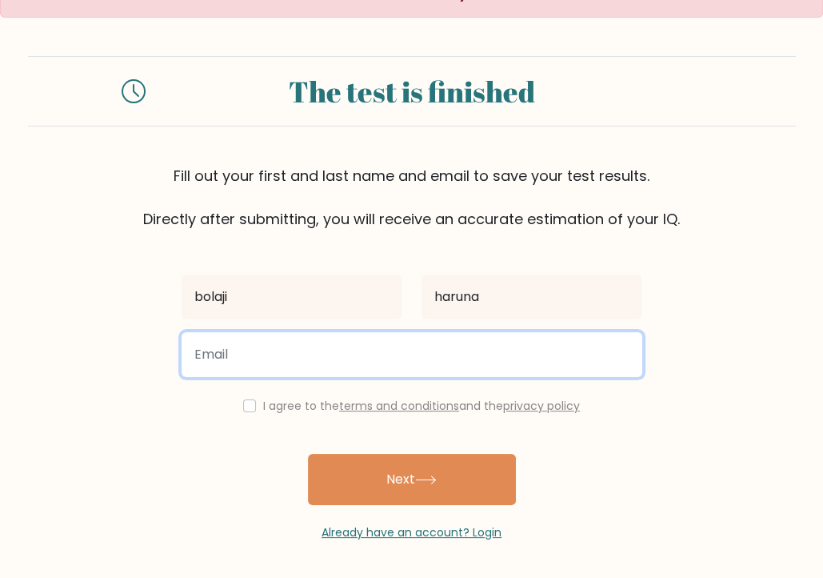
type input "22ballerg@gmail.com"
drag, startPoint x: 341, startPoint y: 354, endPoint x: 150, endPoint y: 348, distance: 190.6
click at [150, 348] on form "The test is finished Fill out your first and last name and email to save your t…" at bounding box center [411, 298] width 823 height 485
type input "www.abdollar22@gmail.com"
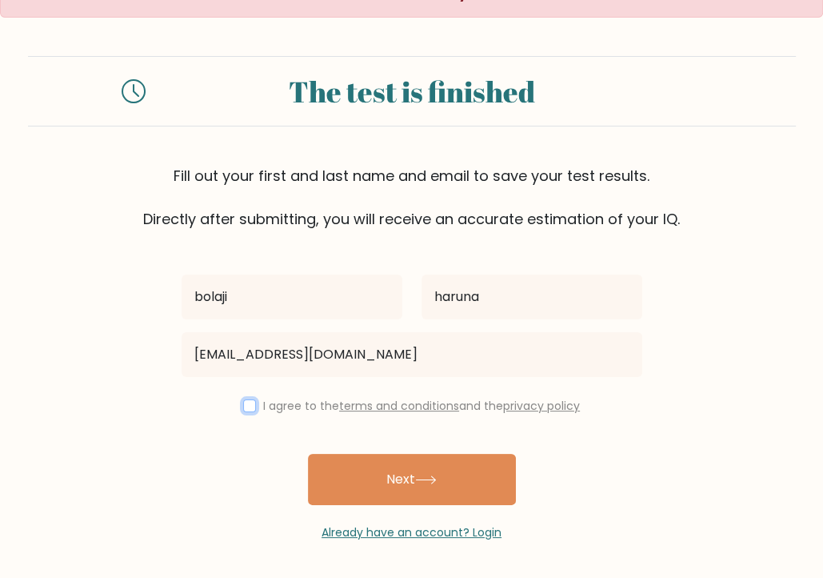
click at [245, 407] on input "checkbox" at bounding box center [249, 405] width 13 height 13
checkbox input "true"
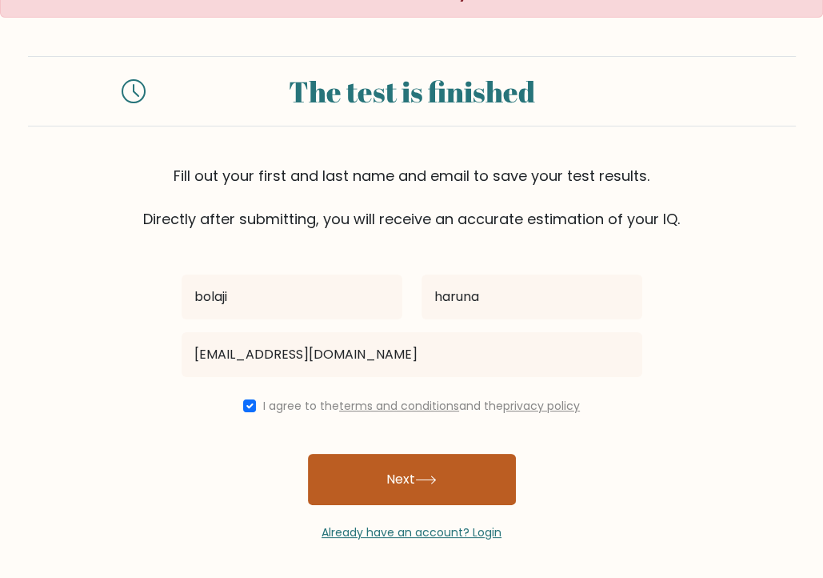
click at [339, 477] on button "Next" at bounding box center [412, 479] width 208 height 51
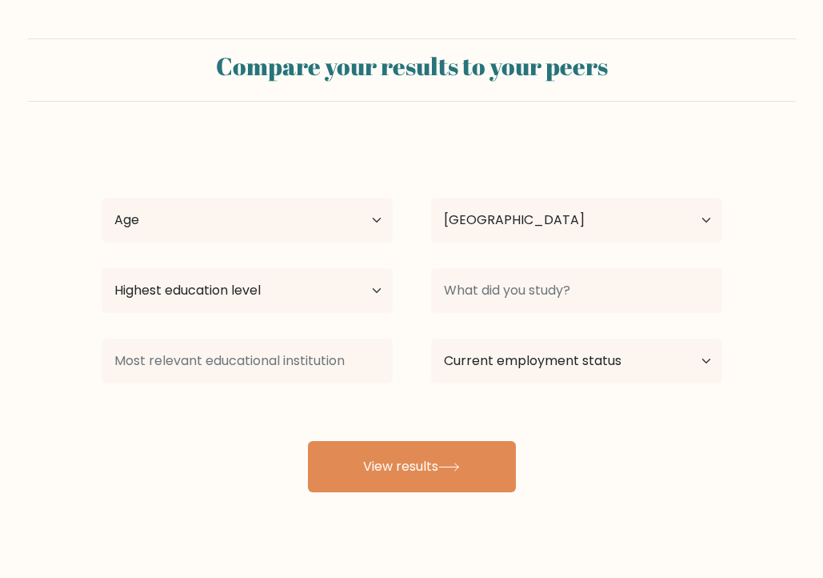
select select "NG"
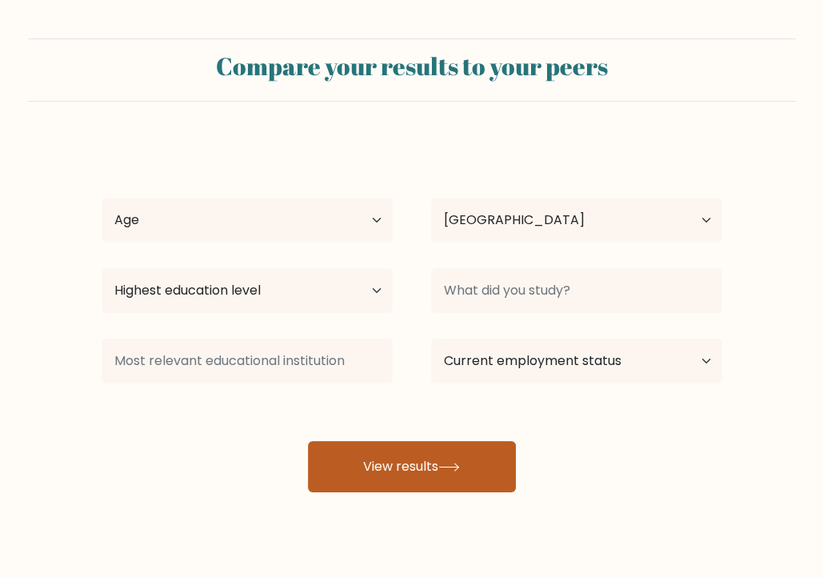
click at [403, 455] on button "View results" at bounding box center [412, 466] width 208 height 51
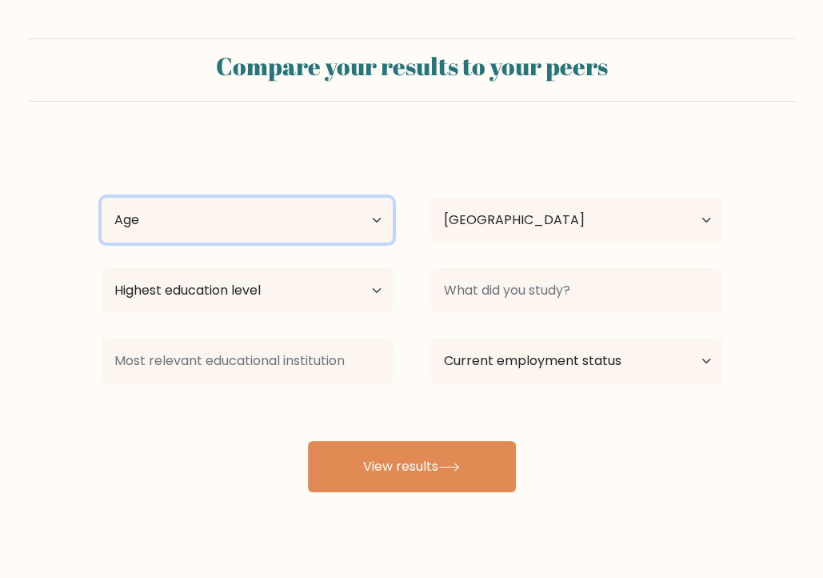
click at [358, 228] on select "Age Under [DEMOGRAPHIC_DATA] [DEMOGRAPHIC_DATA] [DEMOGRAPHIC_DATA] [DEMOGRAPHIC…" at bounding box center [247, 220] width 291 height 45
select select "18_24"
click at [102, 198] on select "Age Under [DEMOGRAPHIC_DATA] [DEMOGRAPHIC_DATA] [DEMOGRAPHIC_DATA] [DEMOGRAPHIC…" at bounding box center [247, 220] width 291 height 45
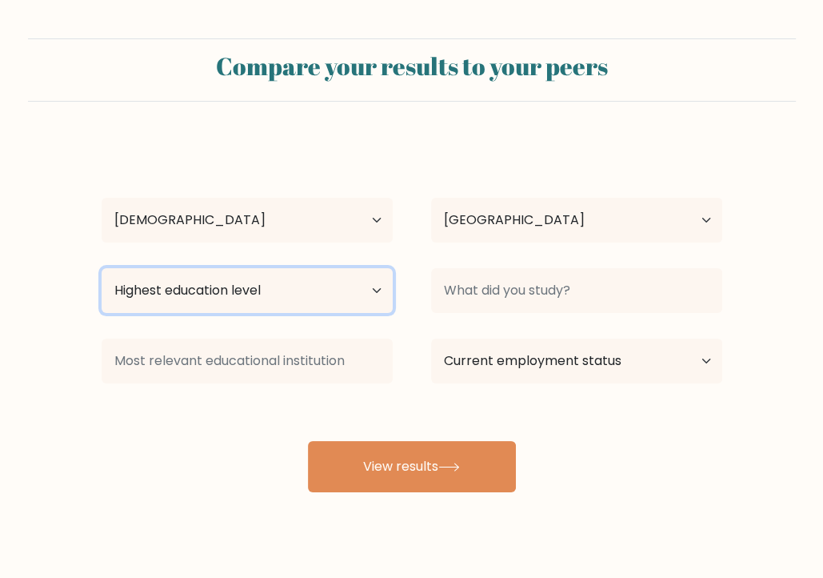
click at [317, 306] on select "Highest education level No schooling Primary Lower Secondary Upper Secondary Oc…" at bounding box center [247, 290] width 291 height 45
select select "bachelors_degree"
click at [102, 268] on select "Highest education level No schooling Primary Lower Secondary Upper Secondary Oc…" at bounding box center [247, 290] width 291 height 45
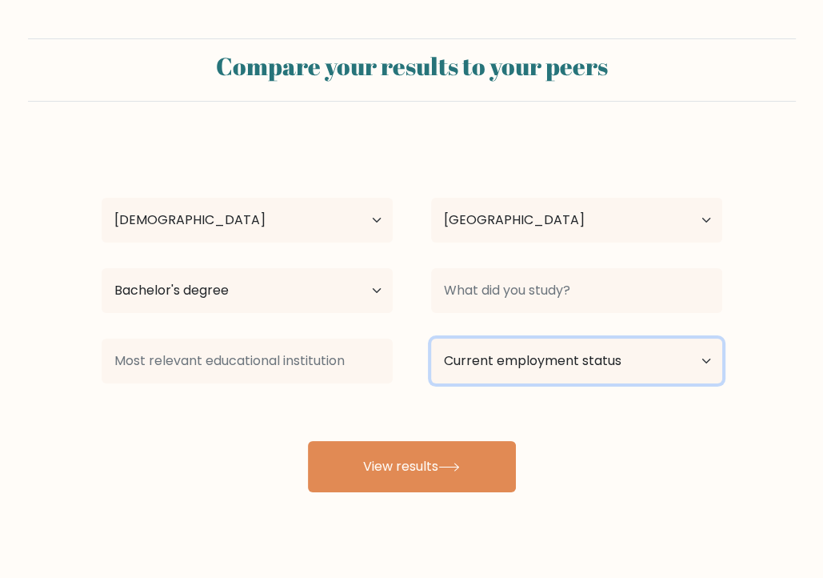
click at [595, 357] on select "Current employment status Employed Student Retired Other / prefer not to answer" at bounding box center [576, 360] width 291 height 45
select select "other"
click at [431, 338] on select "Current employment status Employed Student Retired Other / prefer not to answer" at bounding box center [576, 360] width 291 height 45
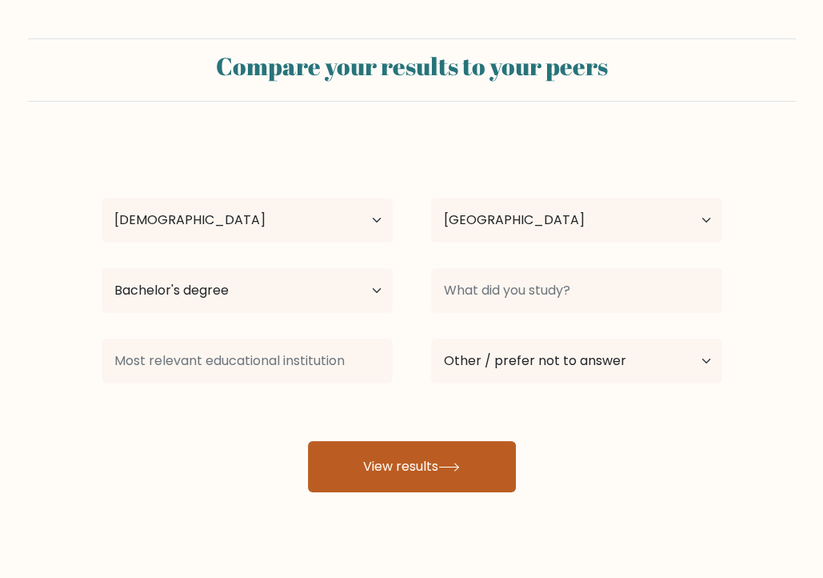
click at [456, 471] on icon at bounding box center [450, 467] width 22 height 9
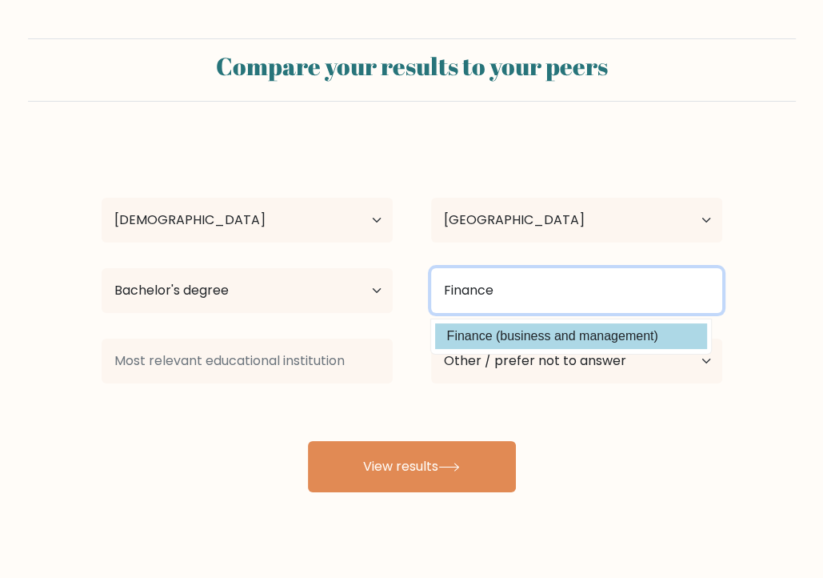
type input "Finance"
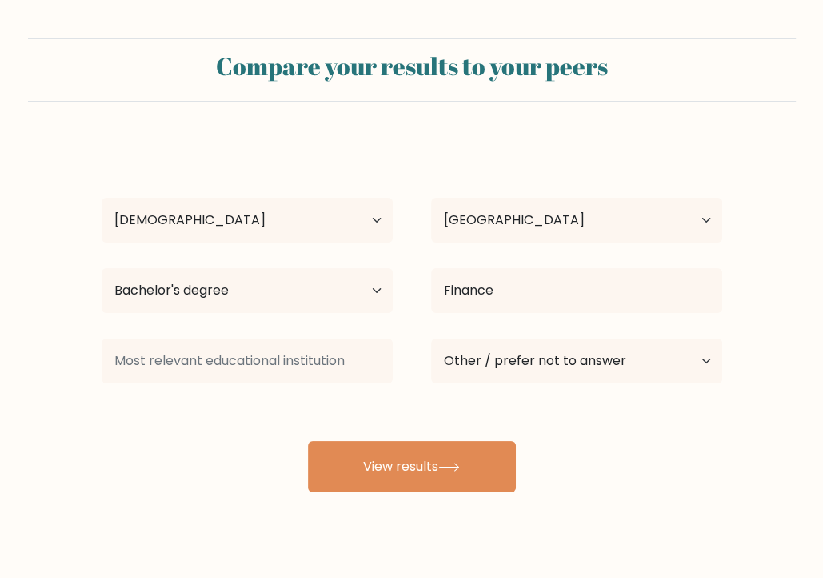
click at [587, 337] on div "bolaji haruna Age Under 18 years old 18-24 years old 25-34 years old 35-44 year…" at bounding box center [412, 316] width 640 height 352
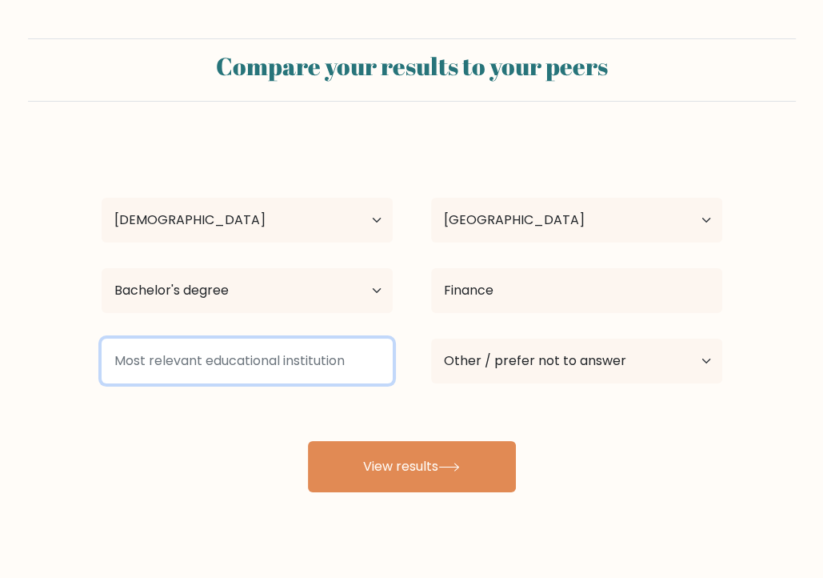
click at [257, 354] on input at bounding box center [247, 360] width 291 height 45
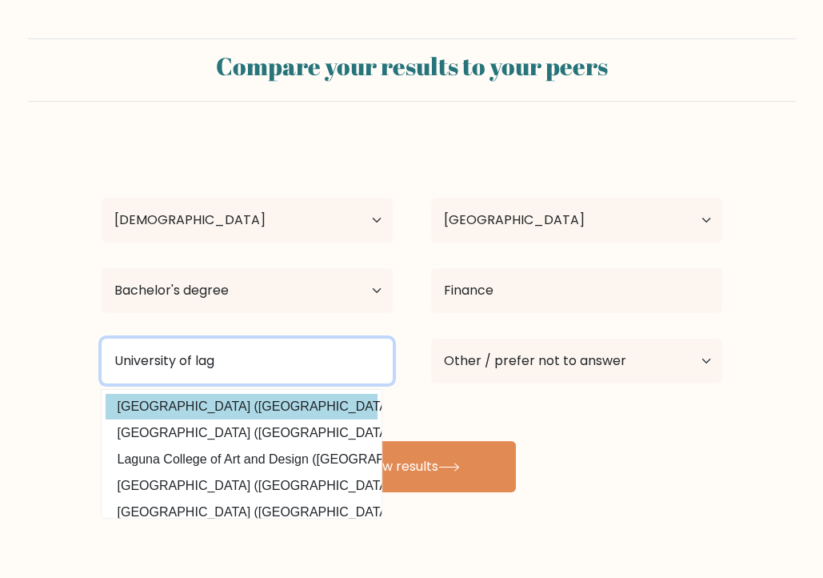
type input "University of lag"
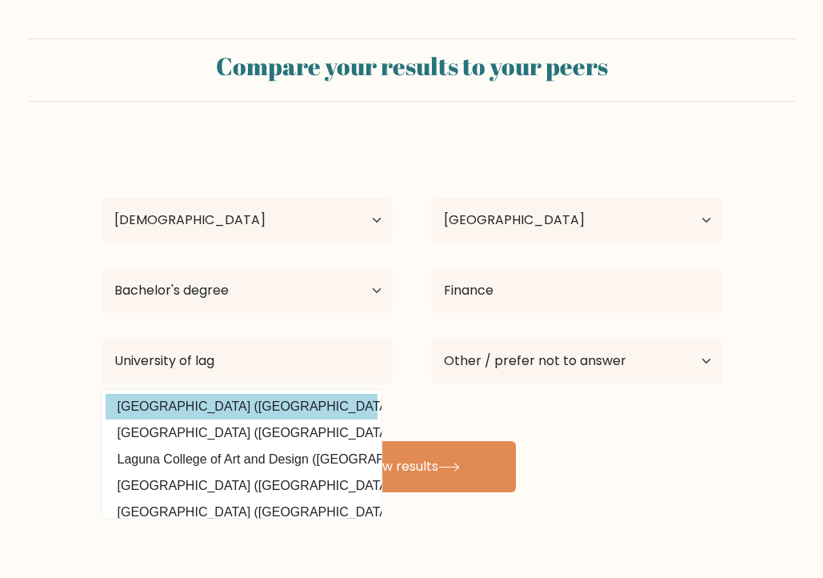
click at [202, 407] on div "bolaji haruna Age Under 18 years old 18-24 years old 25-34 years old 35-44 year…" at bounding box center [412, 316] width 640 height 352
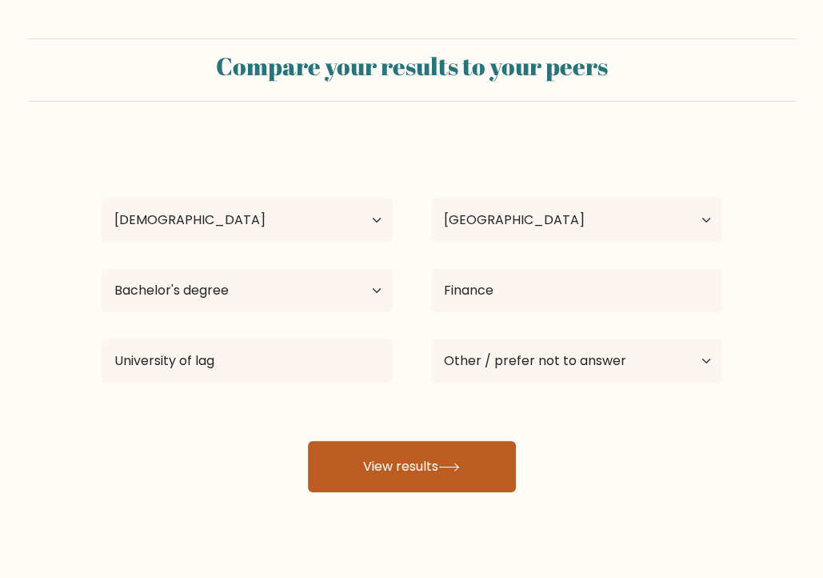
click at [445, 457] on button "View results" at bounding box center [412, 466] width 208 height 51
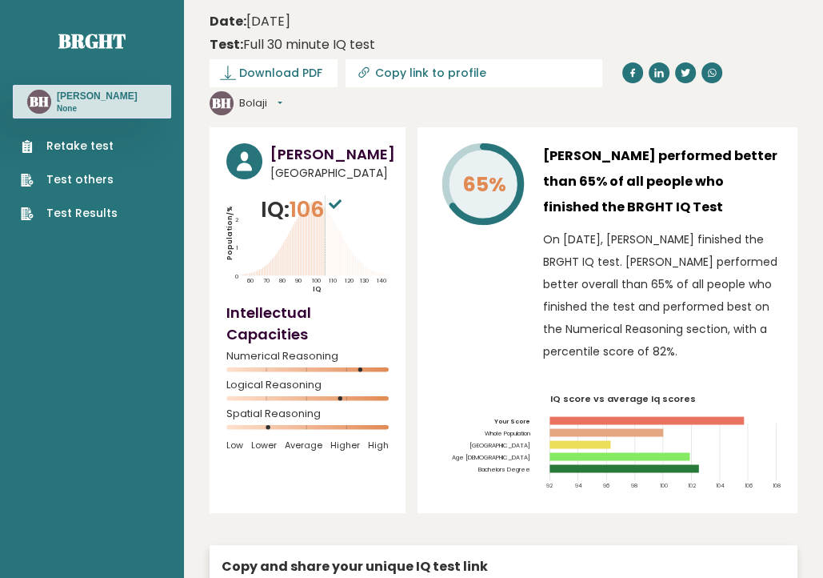
click at [82, 143] on link "Retake test" at bounding box center [69, 146] width 97 height 17
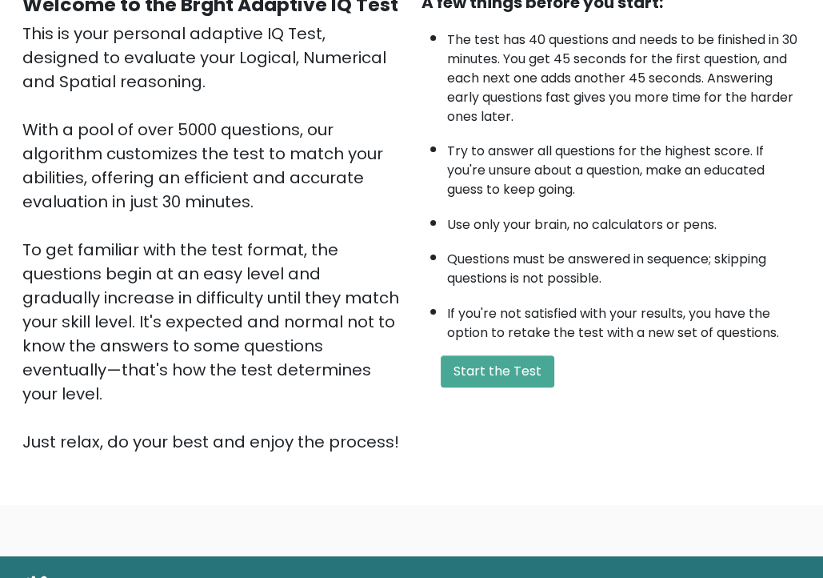
scroll to position [175, 0]
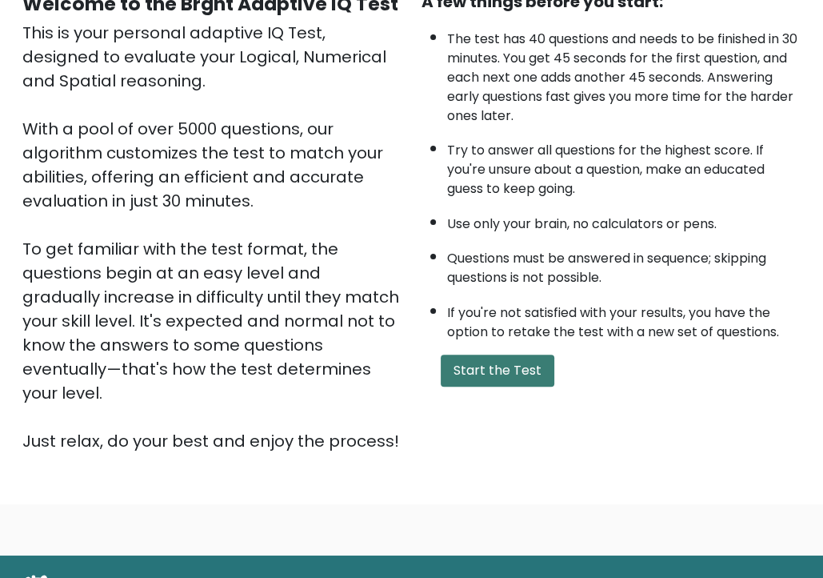
click at [463, 366] on button "Start the Test" at bounding box center [498, 370] width 114 height 32
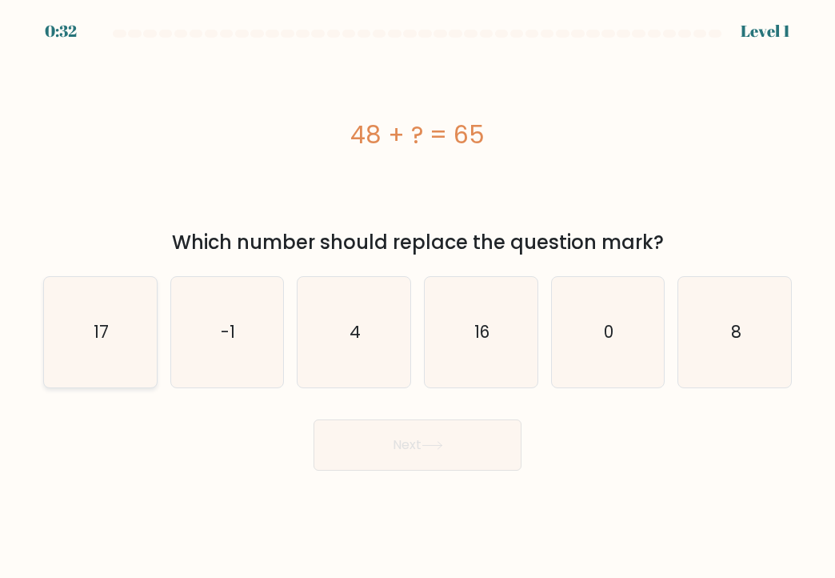
click at [112, 306] on icon "17" at bounding box center [100, 332] width 110 height 110
click at [418, 297] on input "a. 17" at bounding box center [418, 293] width 1 height 8
radio input "true"
click at [387, 462] on button "Next" at bounding box center [418, 444] width 208 height 51
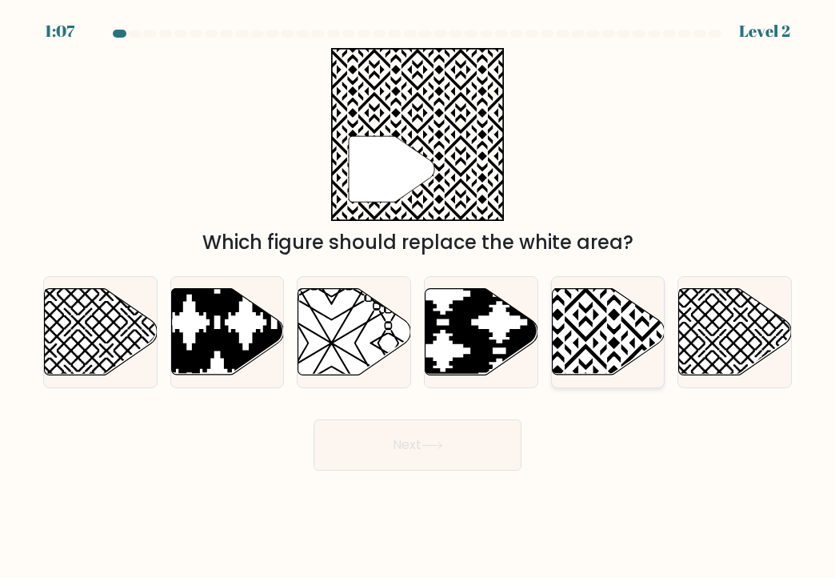
click at [580, 326] on icon at bounding box center [608, 331] width 113 height 86
click at [419, 297] on input "e." at bounding box center [418, 293] width 1 height 8
radio input "true"
click at [379, 459] on button "Next" at bounding box center [418, 444] width 208 height 51
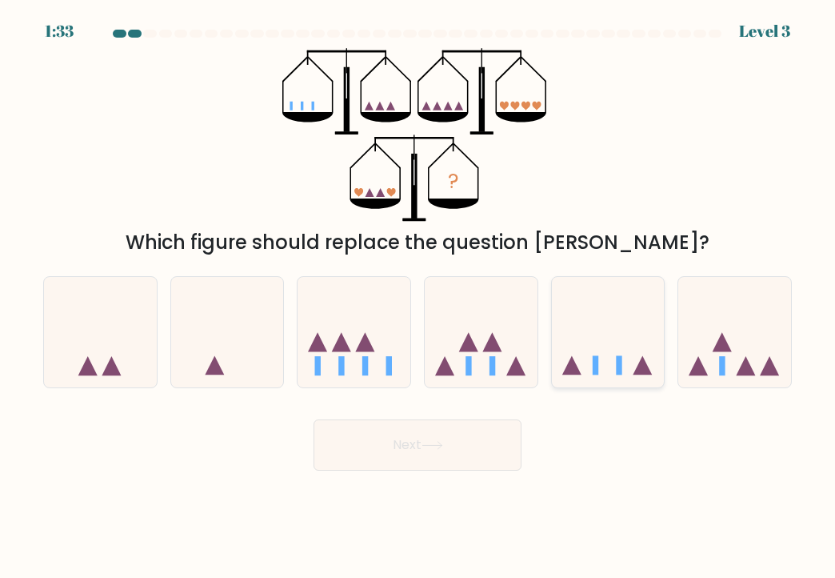
click at [647, 303] on icon at bounding box center [608, 332] width 113 height 94
click at [419, 297] on input "e." at bounding box center [418, 293] width 1 height 8
radio input "true"
click at [362, 454] on button "Next" at bounding box center [418, 444] width 208 height 51
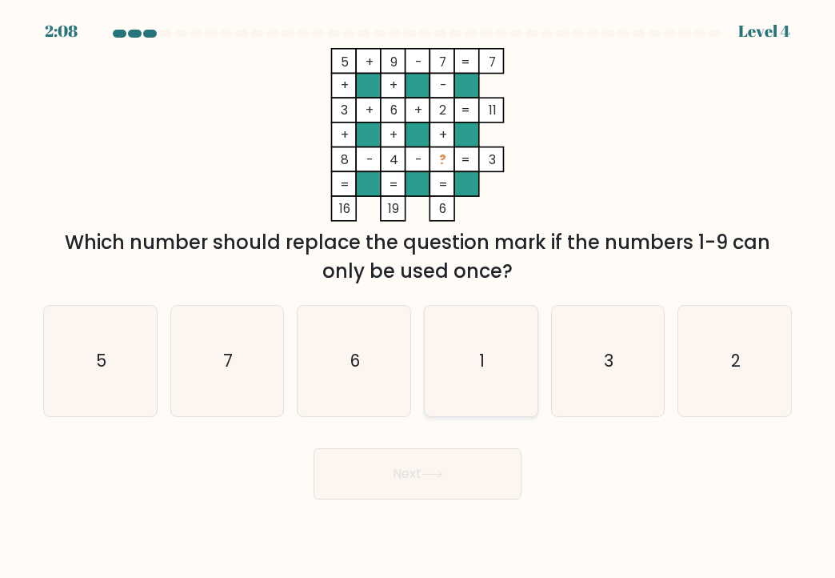
click at [487, 344] on icon "1" at bounding box center [481, 361] width 110 height 110
click at [419, 297] on input "d. 1" at bounding box center [418, 293] width 1 height 8
radio input "true"
click at [475, 462] on button "Next" at bounding box center [418, 473] width 208 height 51
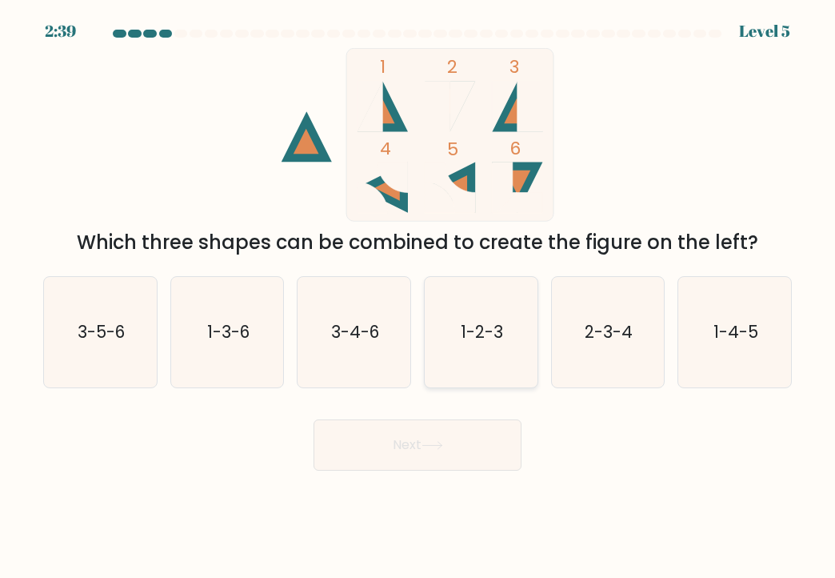
click at [495, 316] on icon "1-2-3" at bounding box center [481, 332] width 110 height 110
click at [419, 297] on input "d. 1-2-3" at bounding box center [418, 293] width 1 height 8
radio input "true"
click at [461, 441] on button "Next" at bounding box center [418, 444] width 208 height 51
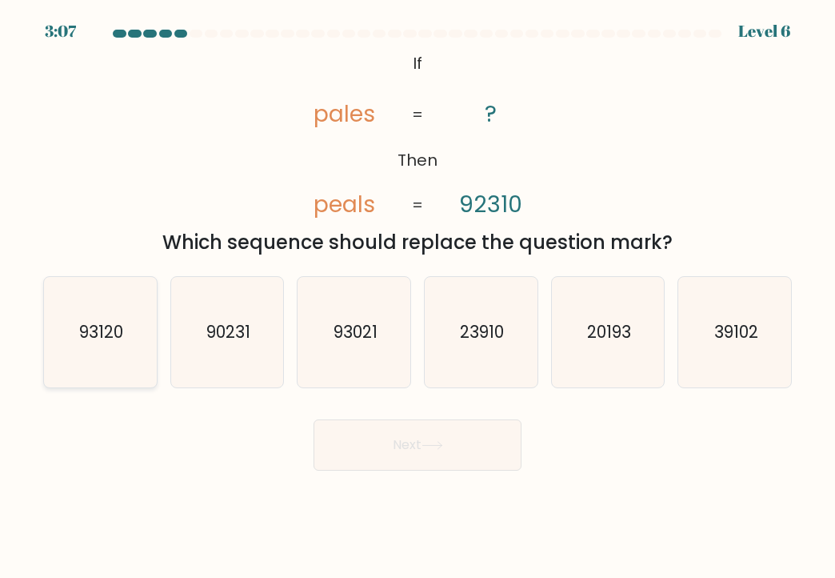
click at [129, 348] on icon "93120" at bounding box center [100, 332] width 110 height 110
click at [418, 297] on input "a. 93120" at bounding box center [418, 293] width 1 height 8
radio input "true"
click at [381, 431] on button "Next" at bounding box center [418, 444] width 208 height 51
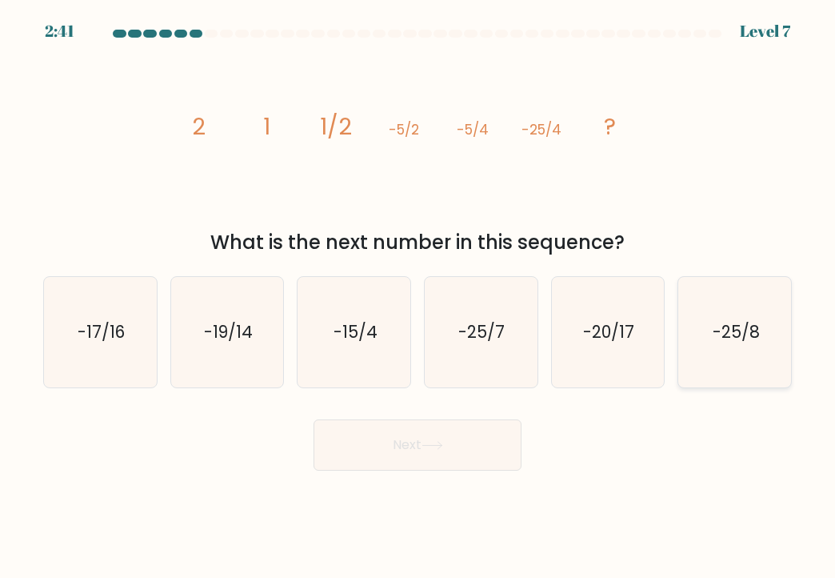
click at [709, 326] on icon "-25/8" at bounding box center [735, 332] width 110 height 110
click at [419, 297] on input "f. -25/8" at bounding box center [418, 293] width 1 height 8
radio input "true"
click at [409, 453] on button "Next" at bounding box center [418, 444] width 208 height 51
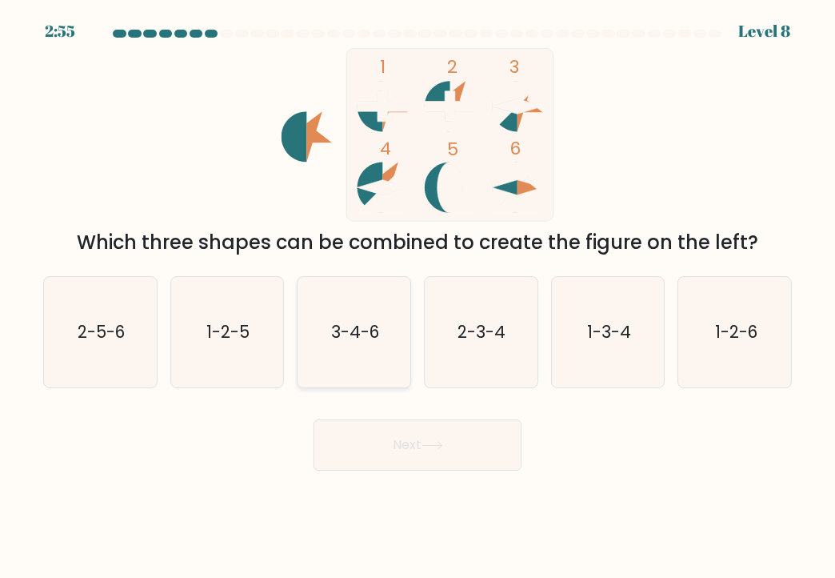
click at [315, 357] on icon "3-4-6" at bounding box center [354, 332] width 110 height 110
click at [418, 297] on input "c. 3-4-6" at bounding box center [418, 293] width 1 height 8
radio input "true"
click at [442, 454] on button "Next" at bounding box center [418, 444] width 208 height 51
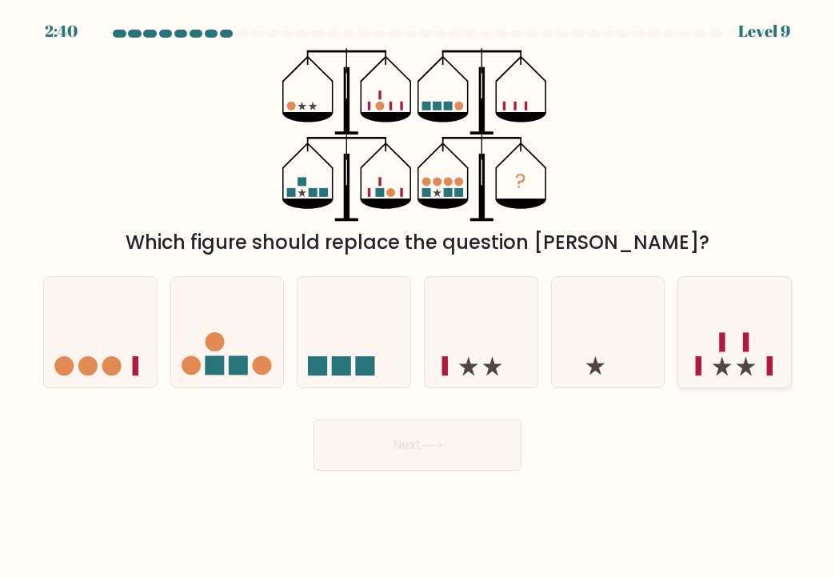
click at [723, 347] on rect at bounding box center [722, 342] width 6 height 19
click at [419, 297] on input "f." at bounding box center [418, 293] width 1 height 8
radio input "true"
click at [369, 455] on button "Next" at bounding box center [418, 444] width 208 height 51
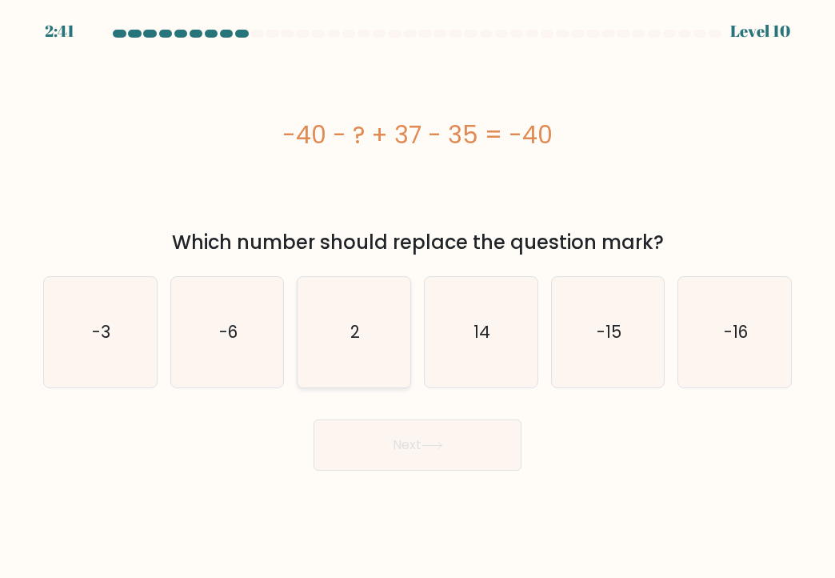
click at [352, 318] on icon "2" at bounding box center [354, 332] width 110 height 110
click at [418, 297] on input "c. 2" at bounding box center [418, 293] width 1 height 8
radio input "true"
click at [483, 438] on button "Next" at bounding box center [418, 444] width 208 height 51
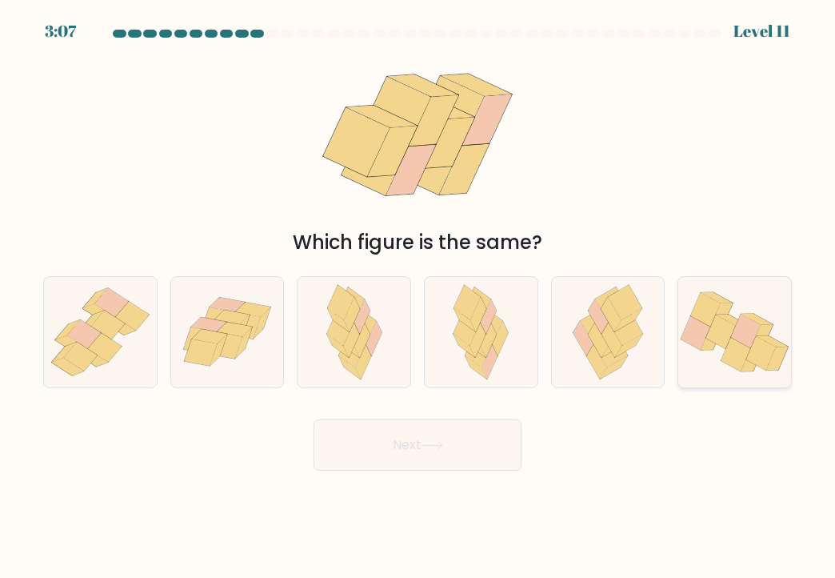
click at [729, 380] on div at bounding box center [735, 332] width 114 height 112
click at [419, 297] on input "f." at bounding box center [418, 293] width 1 height 8
radio input "true"
click at [403, 439] on button "Next" at bounding box center [418, 444] width 208 height 51
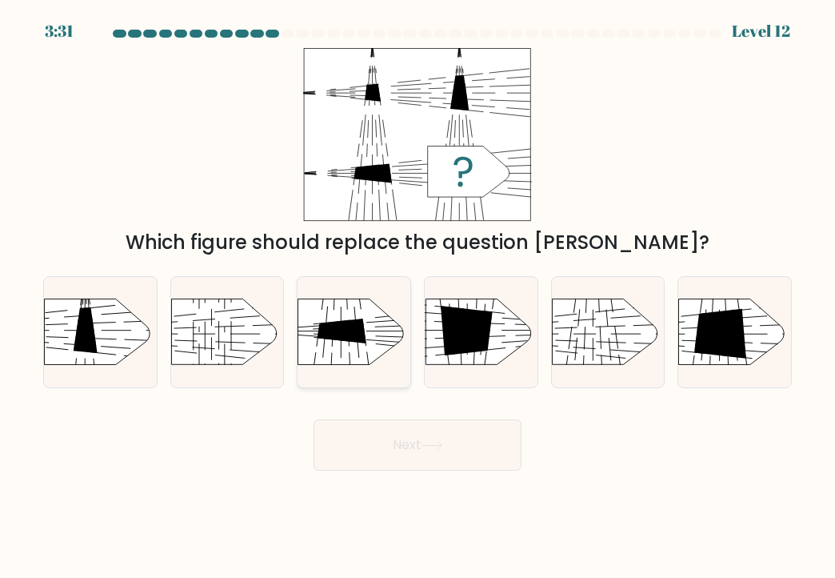
click at [348, 297] on div at bounding box center [354, 332] width 114 height 112
click at [418, 297] on input "c." at bounding box center [418, 293] width 1 height 8
radio input "true"
click at [451, 459] on button "Next" at bounding box center [418, 444] width 208 height 51
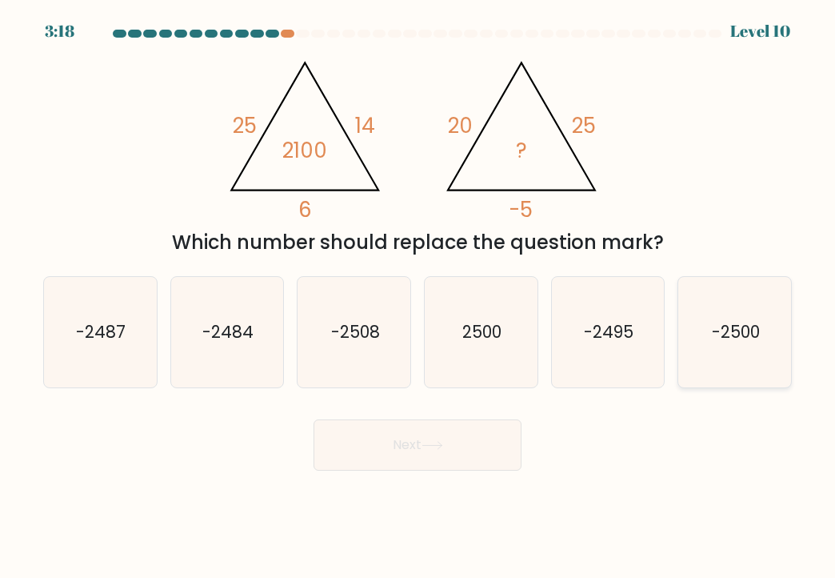
click at [755, 363] on icon "-2500" at bounding box center [735, 332] width 110 height 110
click at [419, 297] on input "f. -2500" at bounding box center [418, 293] width 1 height 8
radio input "true"
click at [420, 447] on button "Next" at bounding box center [418, 444] width 208 height 51
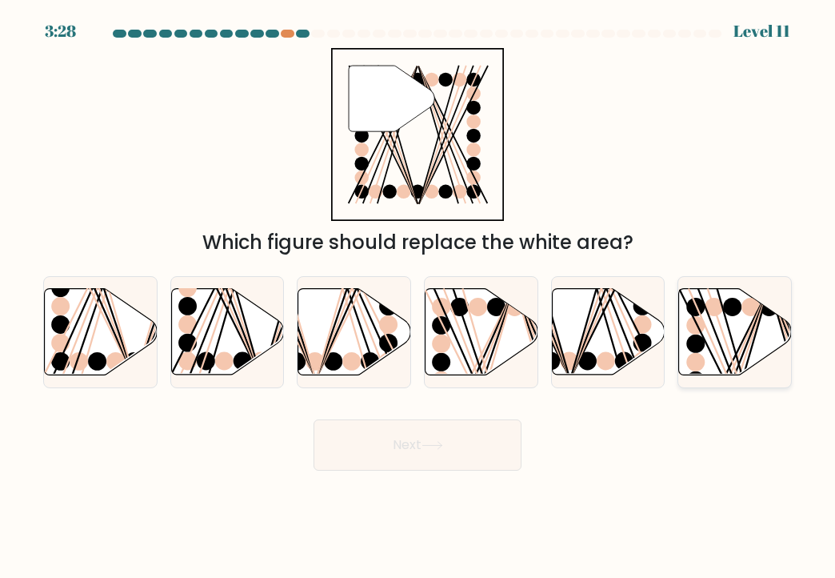
click at [706, 351] on icon at bounding box center [735, 331] width 113 height 86
click at [419, 297] on input "f." at bounding box center [418, 293] width 1 height 8
radio input "true"
click at [387, 459] on button "Next" at bounding box center [418, 444] width 208 height 51
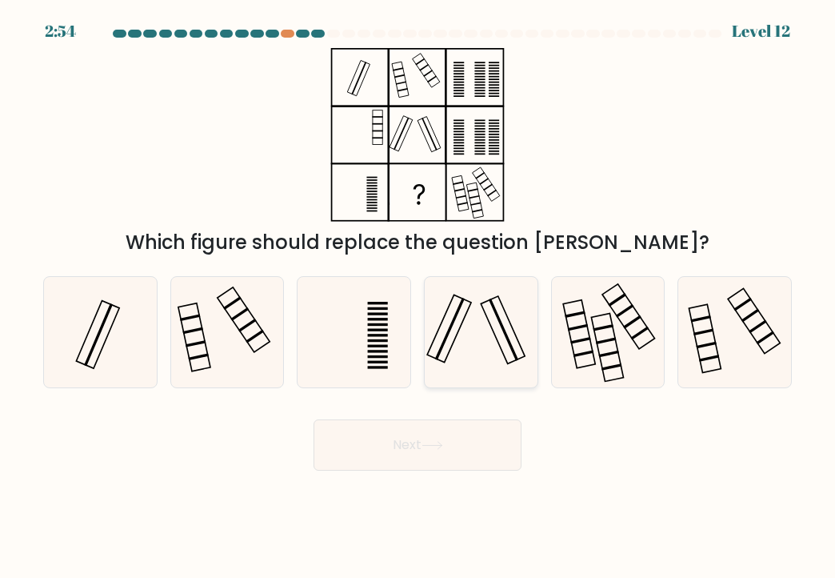
click at [463, 350] on icon at bounding box center [481, 332] width 110 height 110
click at [419, 297] on input "d." at bounding box center [418, 293] width 1 height 8
radio input "true"
click at [416, 447] on button "Next" at bounding box center [418, 444] width 208 height 51
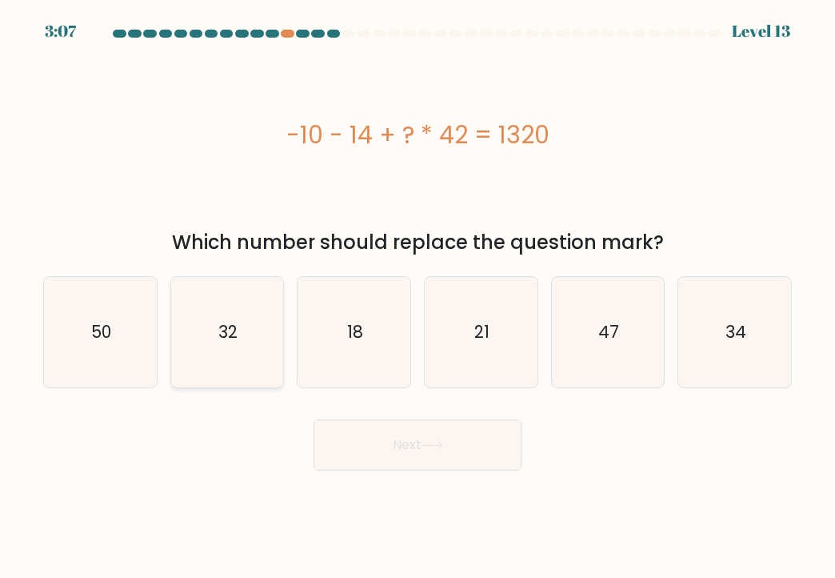
click at [233, 332] on text "32" at bounding box center [227, 331] width 19 height 23
click at [418, 297] on input "b. 32" at bounding box center [418, 293] width 1 height 8
radio input "true"
click at [440, 448] on icon at bounding box center [433, 445] width 22 height 9
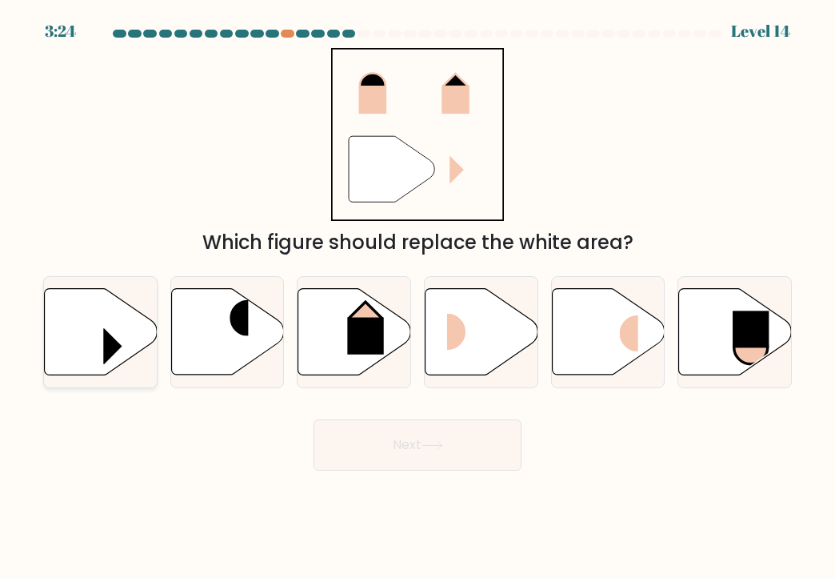
click at [92, 318] on icon at bounding box center [101, 331] width 113 height 86
click at [418, 297] on input "a." at bounding box center [418, 293] width 1 height 8
radio input "true"
click at [467, 358] on icon at bounding box center [482, 331] width 113 height 86
click at [419, 297] on input "d." at bounding box center [418, 293] width 1 height 8
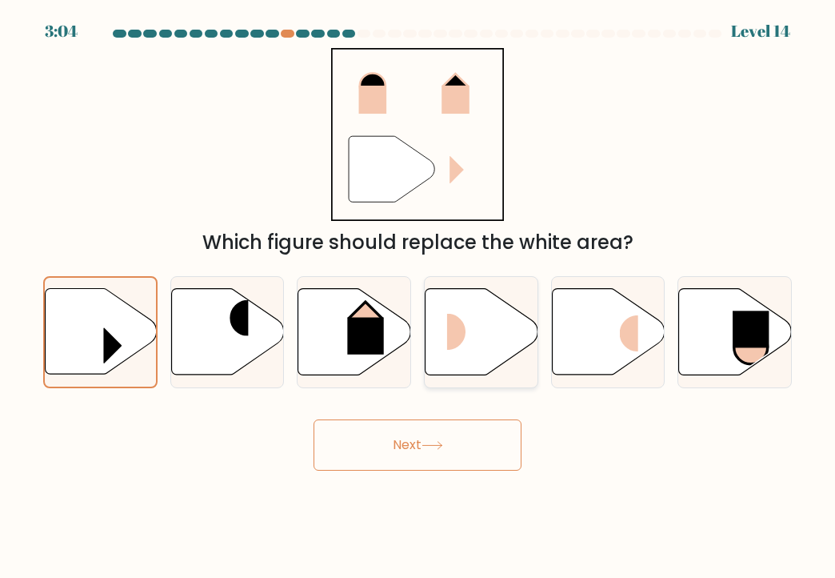
radio input "true"
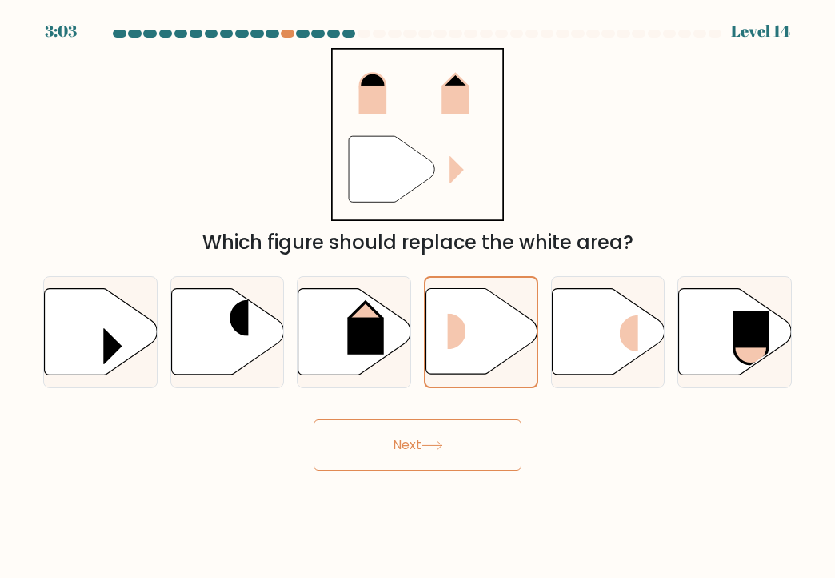
click at [453, 448] on button "Next" at bounding box center [418, 444] width 208 height 51
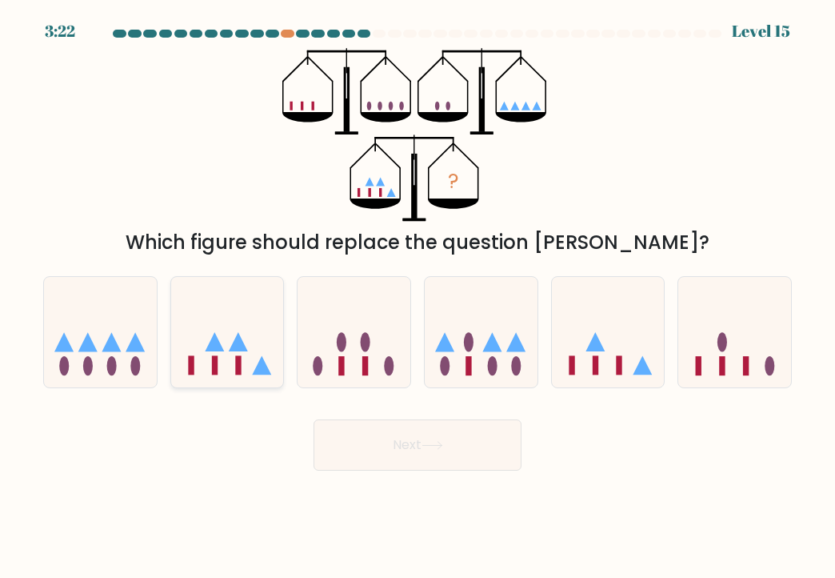
click at [224, 346] on icon at bounding box center [227, 332] width 113 height 94
click at [418, 297] on input "b." at bounding box center [418, 293] width 1 height 8
radio input "true"
click at [358, 460] on button "Next" at bounding box center [418, 444] width 208 height 51
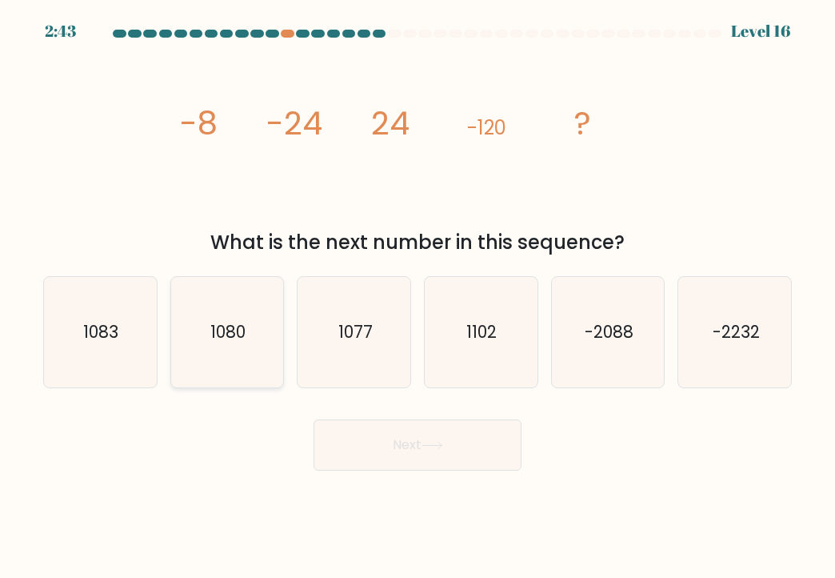
click at [230, 344] on icon "1080" at bounding box center [227, 332] width 110 height 110
click at [418, 297] on input "b. 1080" at bounding box center [418, 293] width 1 height 8
radio input "true"
click at [422, 436] on button "Next" at bounding box center [418, 444] width 208 height 51
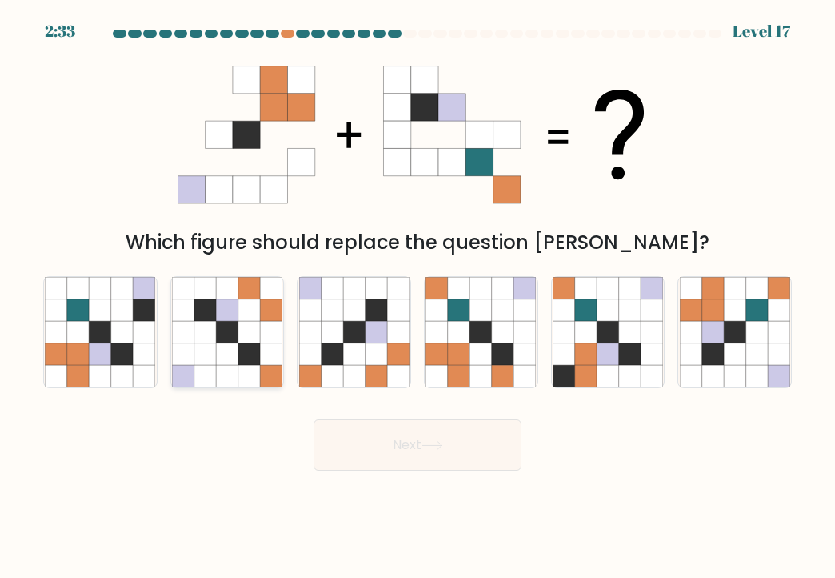
click at [257, 364] on icon at bounding box center [249, 353] width 22 height 22
click at [418, 297] on input "b." at bounding box center [418, 293] width 1 height 8
radio input "true"
click at [451, 455] on button "Next" at bounding box center [418, 444] width 208 height 51
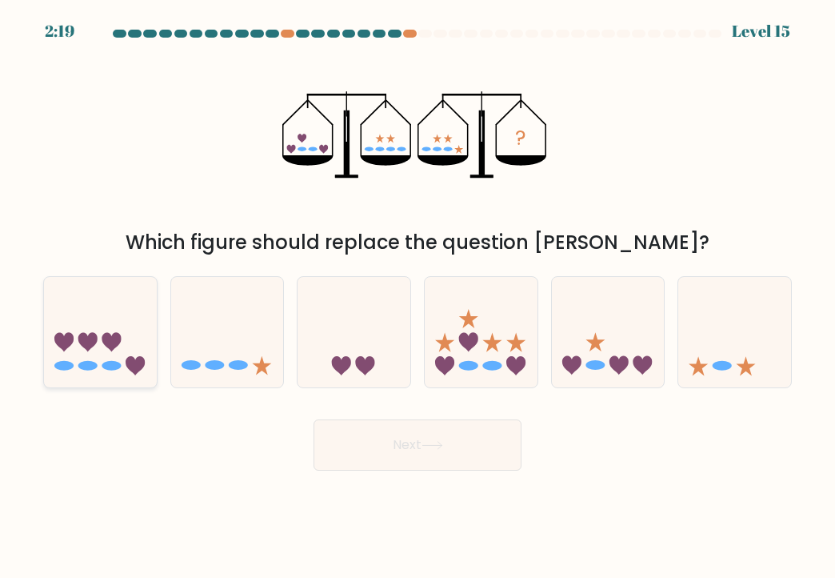
click at [125, 321] on icon at bounding box center [100, 332] width 113 height 94
click at [418, 297] on input "a." at bounding box center [418, 293] width 1 height 8
radio input "true"
click at [429, 428] on button "Next" at bounding box center [418, 444] width 208 height 51
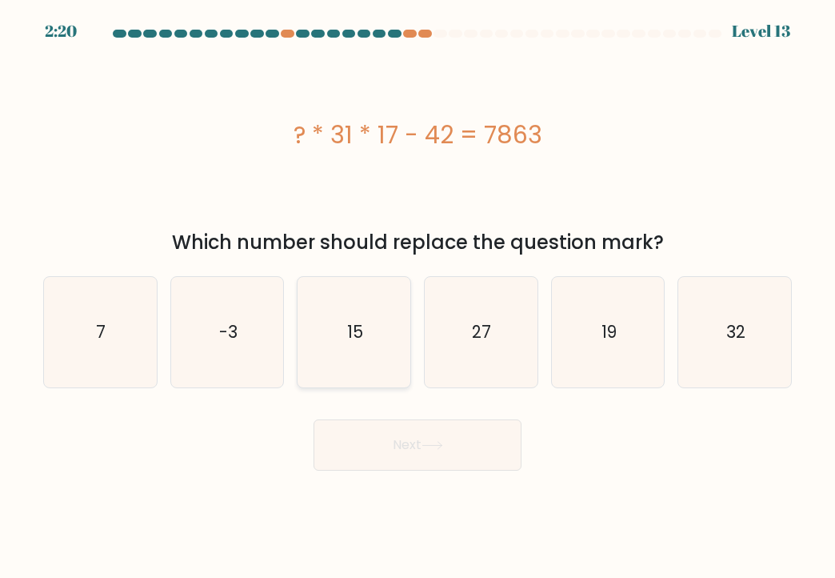
click at [355, 309] on icon "15" at bounding box center [354, 332] width 110 height 110
click at [418, 297] on input "c. 15" at bounding box center [418, 293] width 1 height 8
radio input "true"
click at [436, 431] on button "Next" at bounding box center [418, 444] width 208 height 51
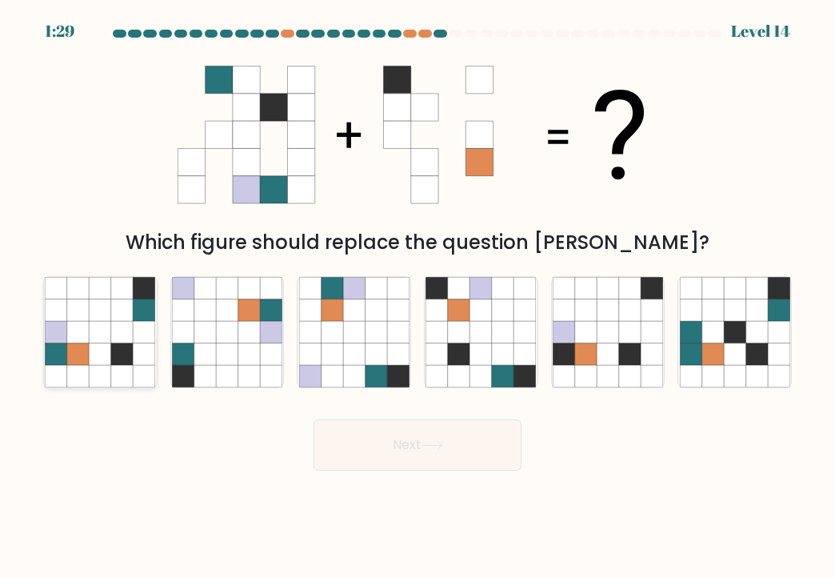
click at [105, 316] on icon at bounding box center [101, 309] width 22 height 22
click at [418, 297] on input "a." at bounding box center [418, 293] width 1 height 8
radio input "true"
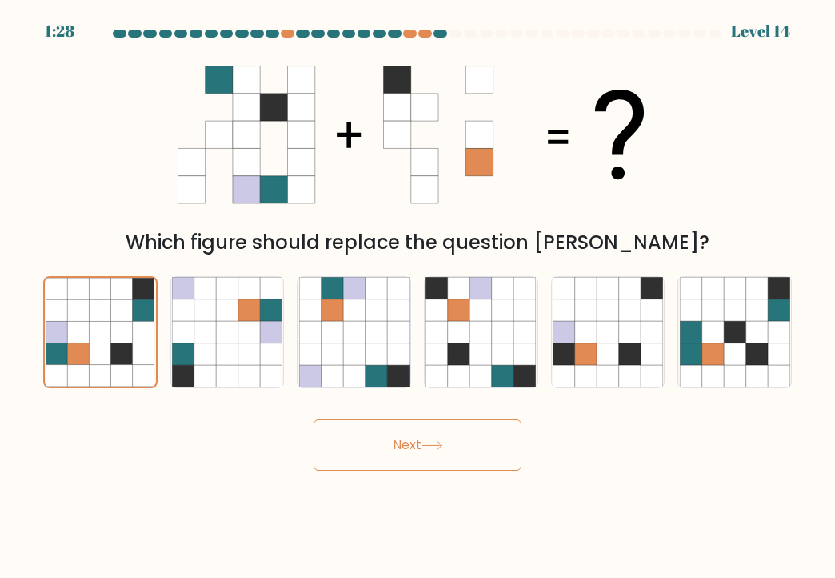
click at [452, 444] on button "Next" at bounding box center [418, 444] width 208 height 51
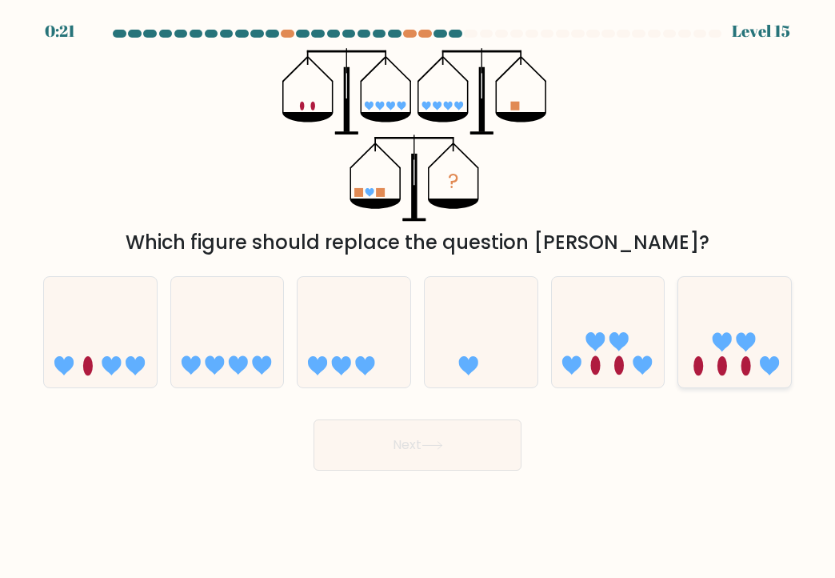
click at [730, 377] on icon at bounding box center [735, 332] width 113 height 94
click at [419, 297] on input "f." at bounding box center [418, 293] width 1 height 8
radio input "true"
click at [431, 439] on button "Next" at bounding box center [418, 444] width 208 height 51
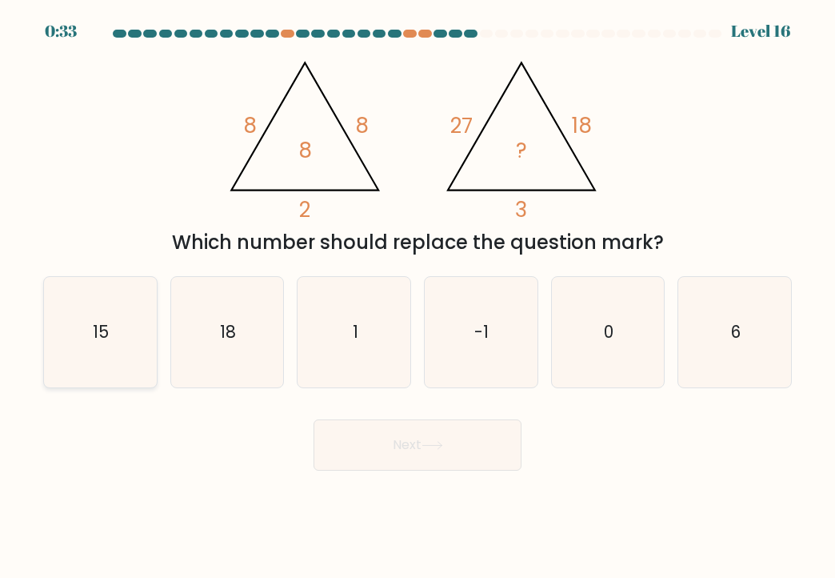
click at [122, 348] on icon "15" at bounding box center [100, 332] width 110 height 110
click at [418, 297] on input "a. 15" at bounding box center [418, 293] width 1 height 8
radio input "true"
click at [347, 441] on button "Next" at bounding box center [418, 444] width 208 height 51
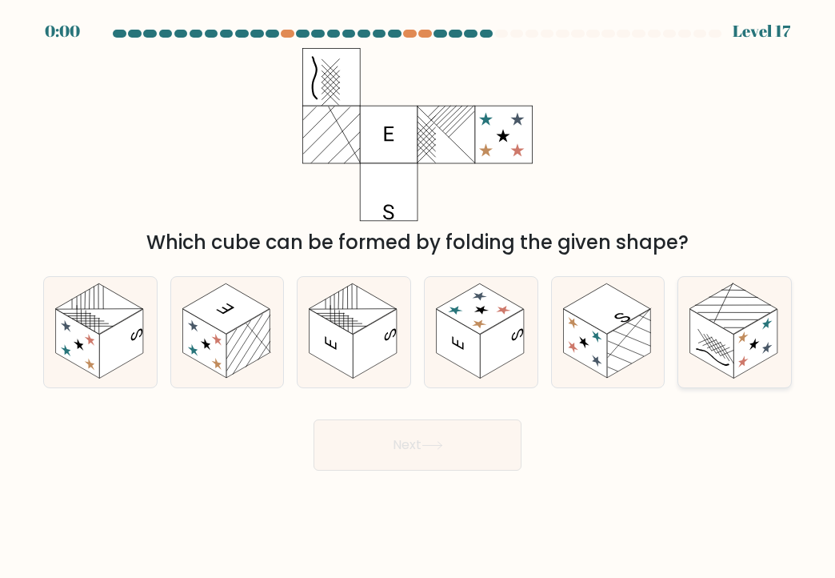
click at [714, 336] on rect at bounding box center [713, 343] width 44 height 69
click at [419, 297] on input "f." at bounding box center [418, 293] width 1 height 8
radio input "true"
click at [371, 447] on div "Next" at bounding box center [418, 438] width 768 height 63
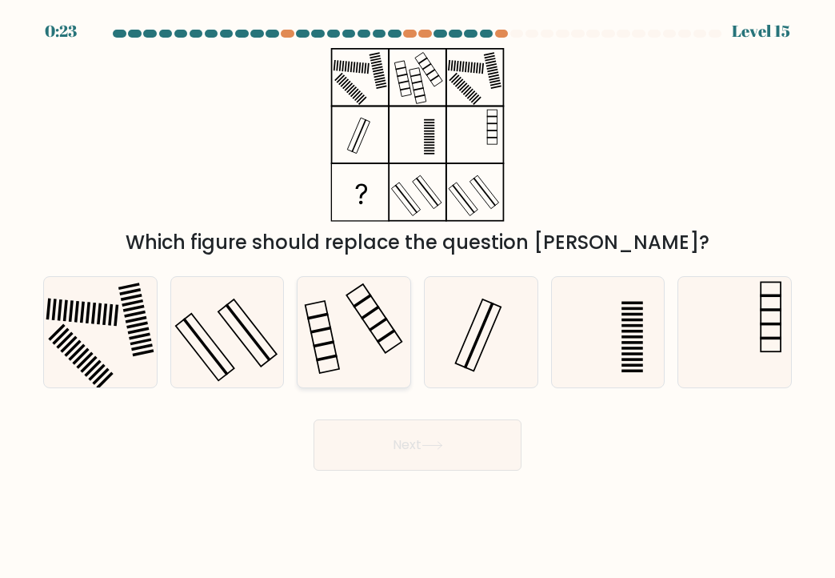
click at [356, 347] on icon at bounding box center [354, 332] width 110 height 110
click at [418, 297] on input "c." at bounding box center [418, 293] width 1 height 8
radio input "true"
click at [455, 451] on button "Next" at bounding box center [418, 444] width 208 height 51
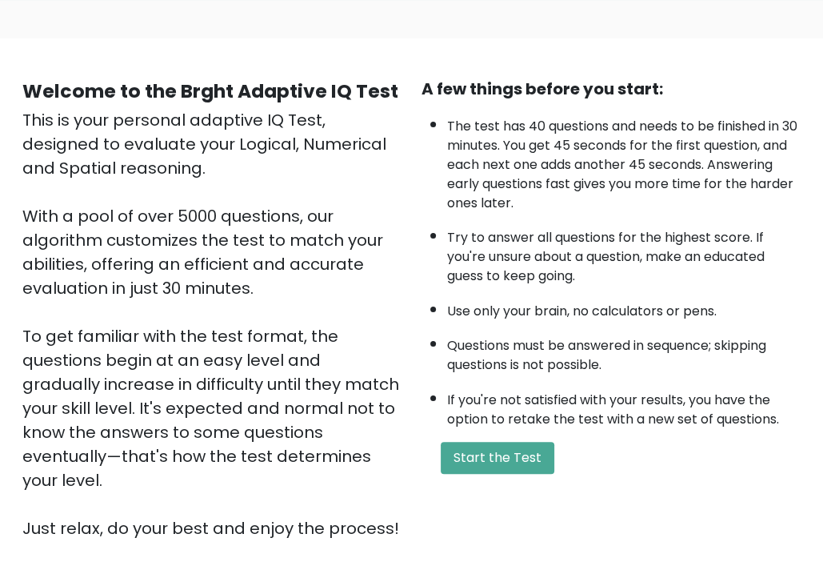
scroll to position [91, 0]
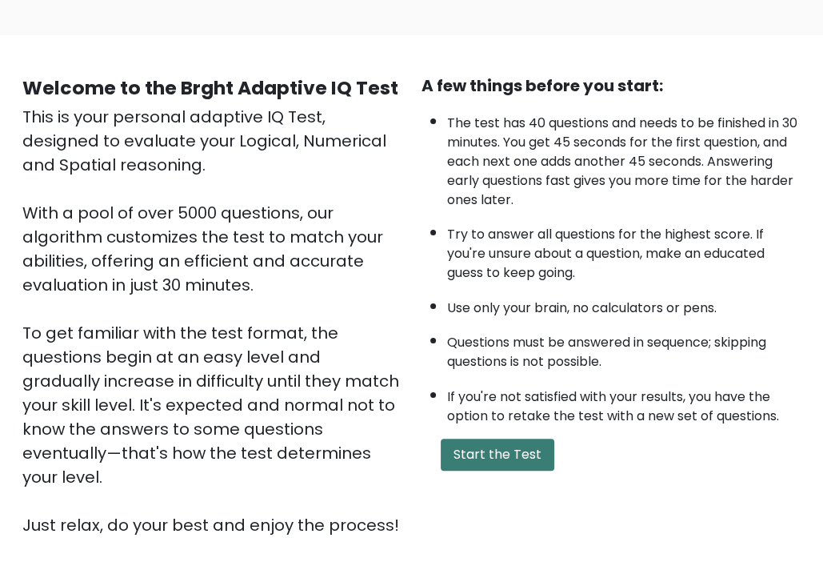
click at [465, 443] on button "Start the Test" at bounding box center [498, 455] width 114 height 32
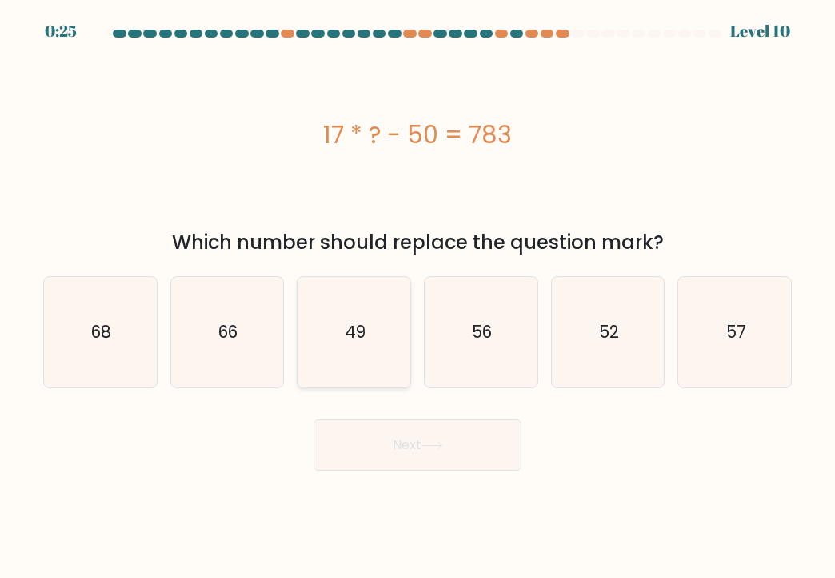
click at [410, 359] on div "49" at bounding box center [354, 332] width 114 height 112
click at [418, 297] on input "c. 49" at bounding box center [418, 293] width 1 height 8
radio input "true"
click at [458, 442] on button "Next" at bounding box center [418, 444] width 208 height 51
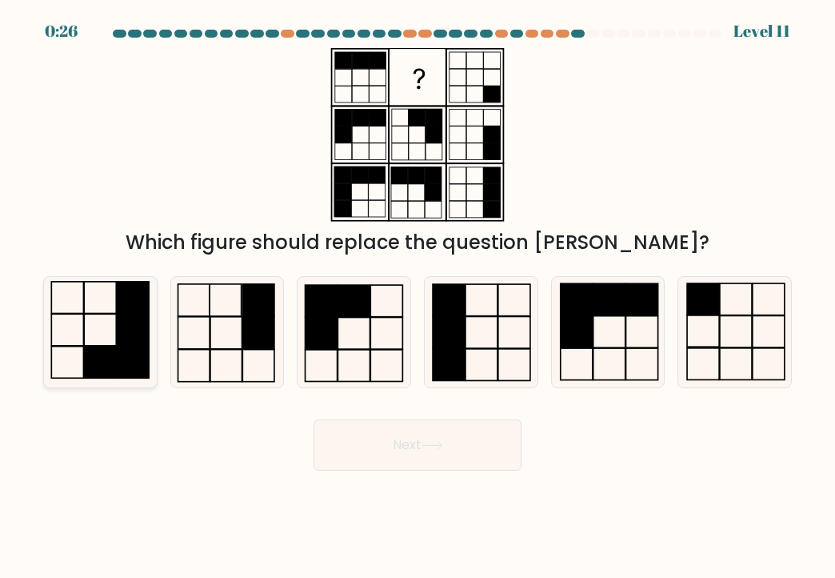
click at [110, 339] on icon at bounding box center [100, 332] width 110 height 110
click at [418, 297] on input "a." at bounding box center [418, 293] width 1 height 8
radio input "true"
click at [371, 433] on button "Next" at bounding box center [418, 444] width 208 height 51
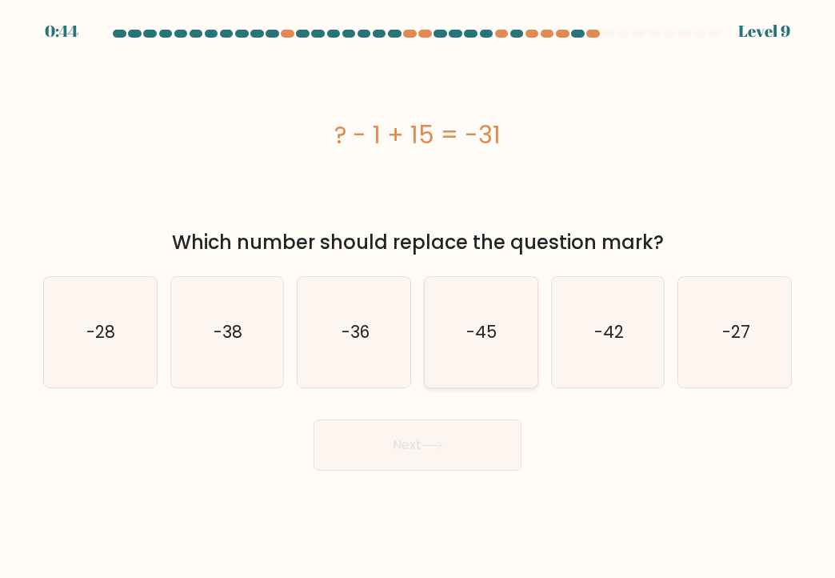
click at [513, 349] on icon "-45" at bounding box center [481, 332] width 110 height 110
click at [419, 297] on input "d. -45" at bounding box center [418, 293] width 1 height 8
radio input "true"
click at [432, 455] on button "Next" at bounding box center [418, 444] width 208 height 51
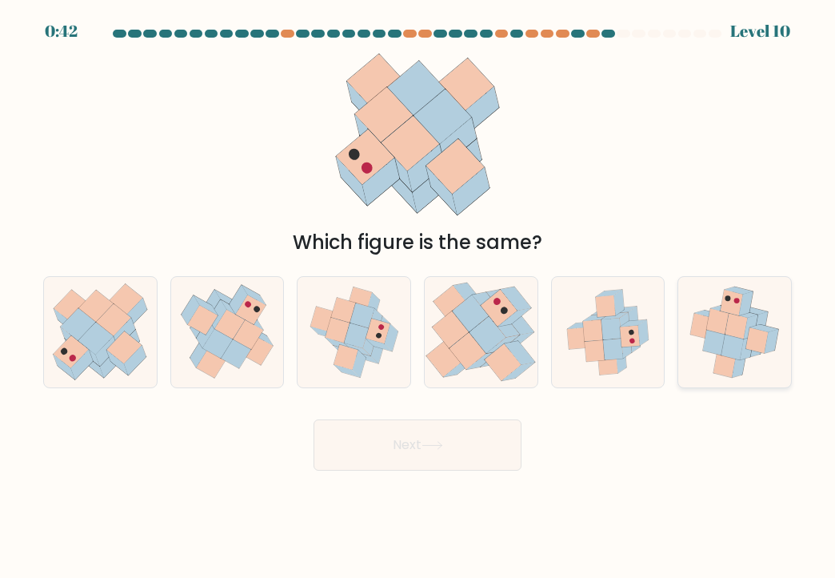
click at [744, 320] on icon at bounding box center [737, 326] width 22 height 26
click at [419, 297] on input "f." at bounding box center [418, 293] width 1 height 8
radio input "true"
click at [391, 436] on button "Next" at bounding box center [418, 444] width 208 height 51
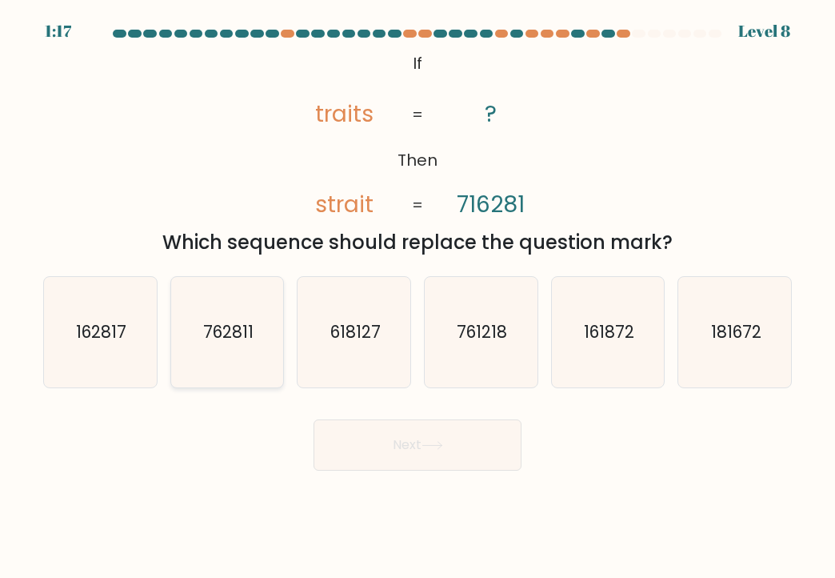
click at [242, 344] on icon "762811" at bounding box center [227, 332] width 110 height 110
click at [418, 297] on input "b. 762811" at bounding box center [418, 293] width 1 height 8
radio input "true"
click at [138, 339] on icon "162817" at bounding box center [100, 332] width 110 height 110
click at [418, 297] on input "a. 162817" at bounding box center [418, 293] width 1 height 8
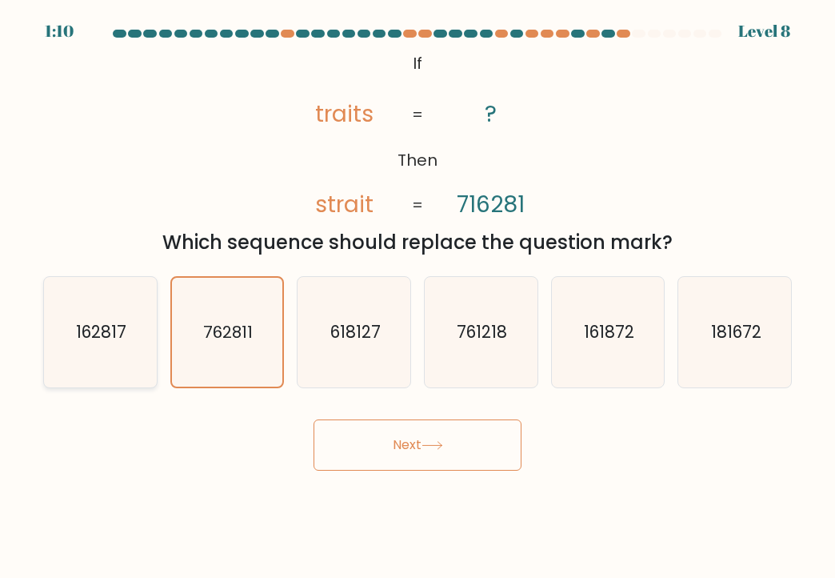
radio input "true"
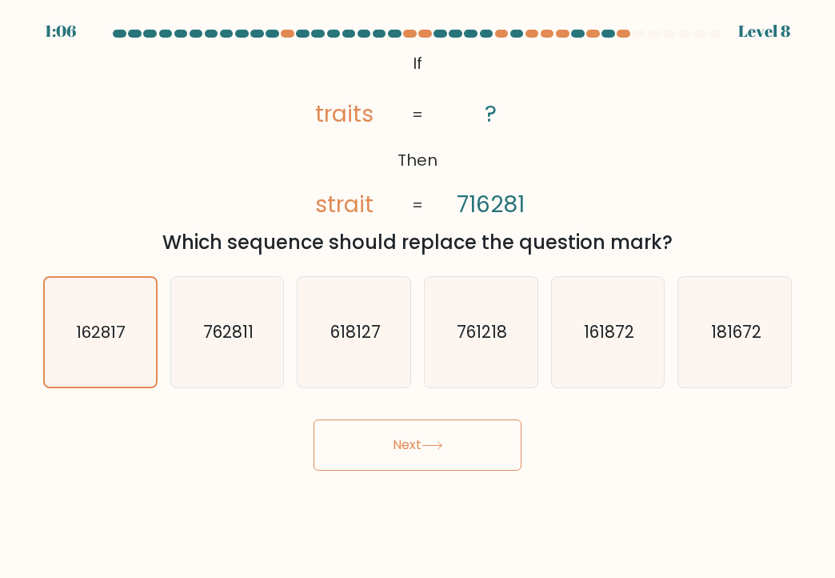
click at [433, 438] on button "Next" at bounding box center [418, 444] width 208 height 51
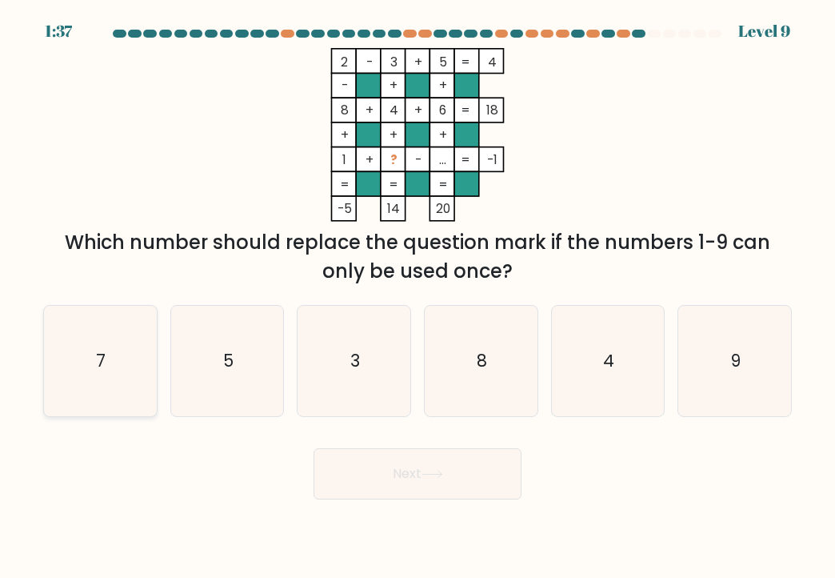
click at [150, 383] on icon "7" at bounding box center [100, 361] width 110 height 110
click at [418, 297] on input "a. 7" at bounding box center [418, 293] width 1 height 8
radio input "true"
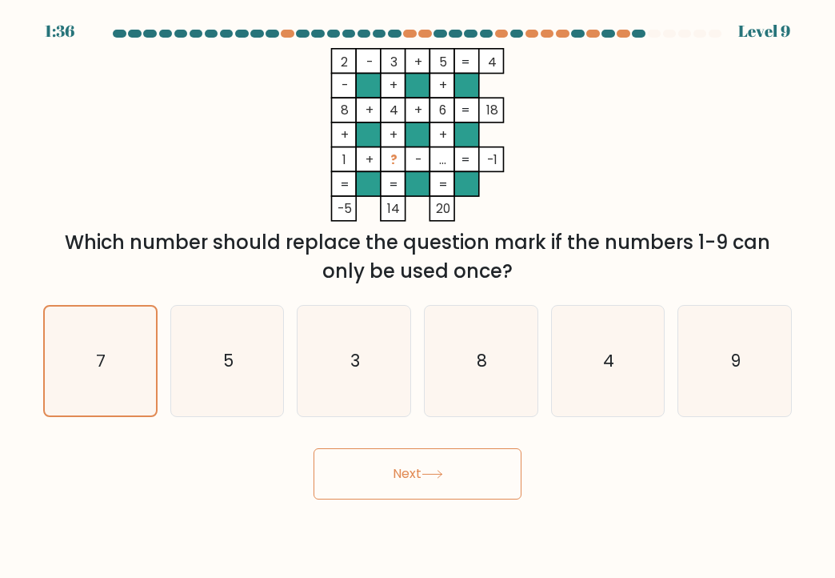
click at [449, 482] on button "Next" at bounding box center [418, 473] width 208 height 51
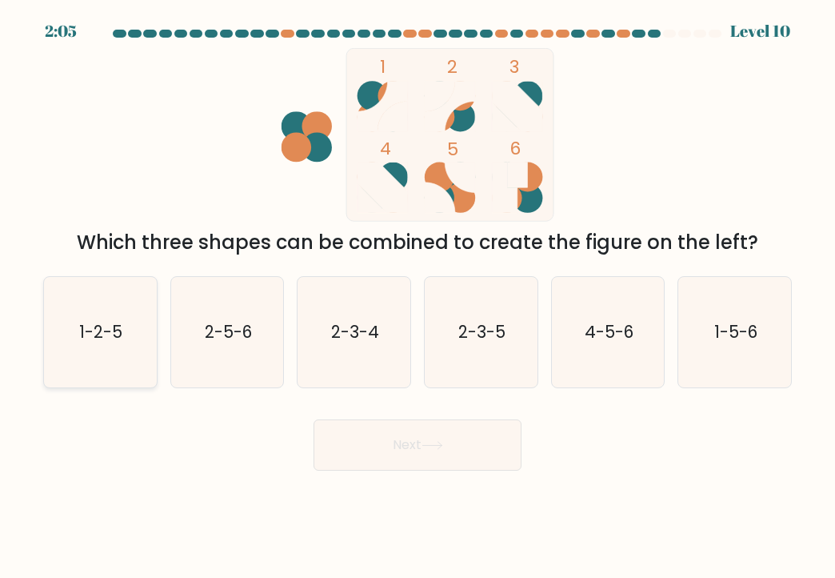
click at [117, 342] on text "1-2-5" at bounding box center [101, 331] width 43 height 23
click at [418, 297] on input "a. 1-2-5" at bounding box center [418, 293] width 1 height 8
radio input "true"
click at [439, 460] on button "Next" at bounding box center [418, 444] width 208 height 51
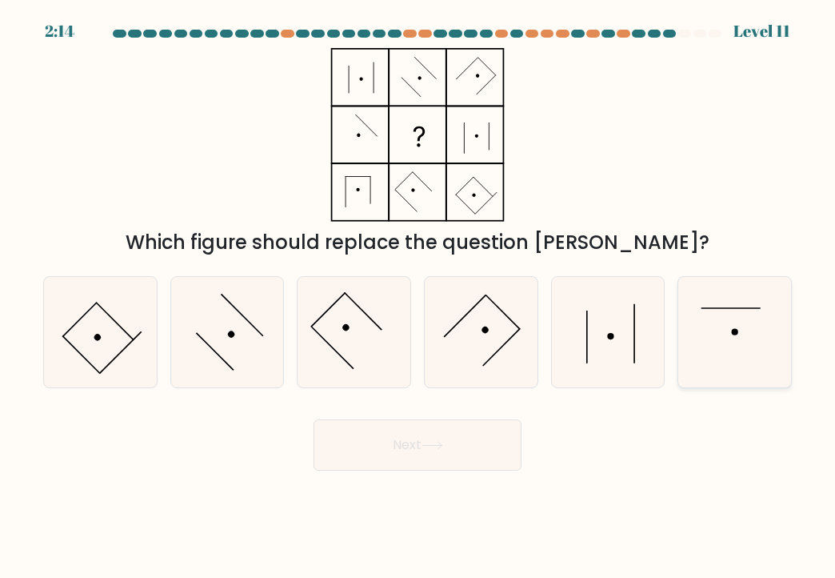
click at [719, 321] on icon at bounding box center [735, 332] width 110 height 110
click at [419, 297] on input "f." at bounding box center [418, 293] width 1 height 8
radio input "true"
click at [414, 444] on button "Next" at bounding box center [418, 444] width 208 height 51
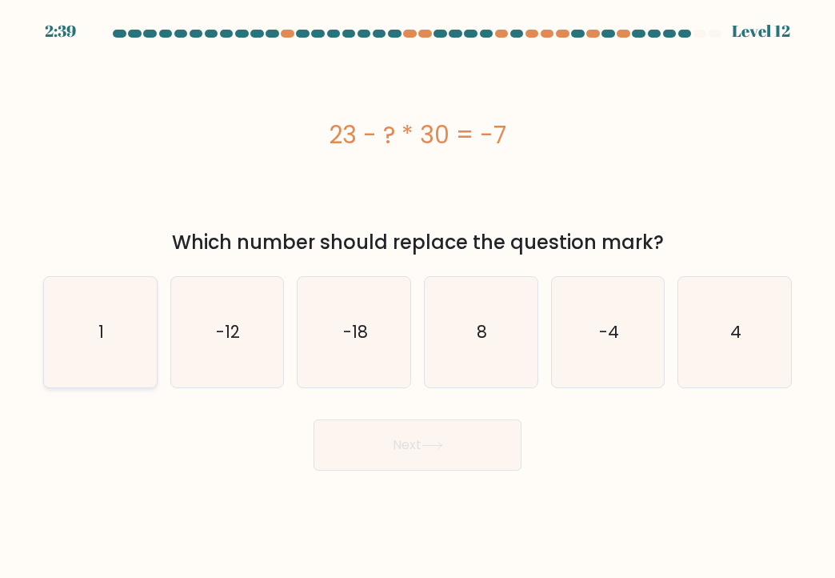
click at [58, 310] on icon "1" at bounding box center [100, 332] width 110 height 110
click at [418, 297] on input "a. 1" at bounding box center [418, 293] width 1 height 8
radio input "true"
click at [399, 459] on button "Next" at bounding box center [418, 444] width 208 height 51
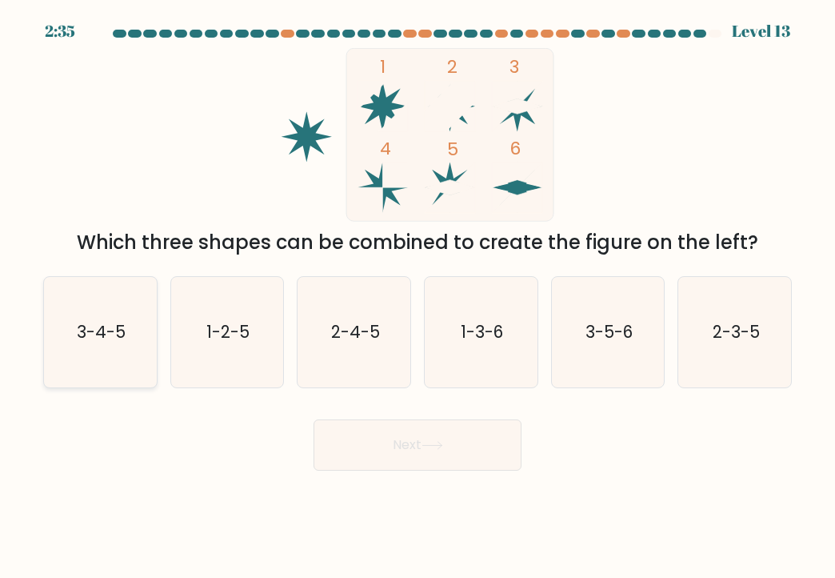
click at [134, 345] on icon "3-4-5" at bounding box center [100, 332] width 110 height 110
click at [418, 297] on input "a. 3-4-5" at bounding box center [418, 293] width 1 height 8
radio input "true"
click at [693, 350] on icon "2-3-5" at bounding box center [735, 332] width 110 height 110
click at [419, 297] on input "f. 2-3-5" at bounding box center [418, 293] width 1 height 8
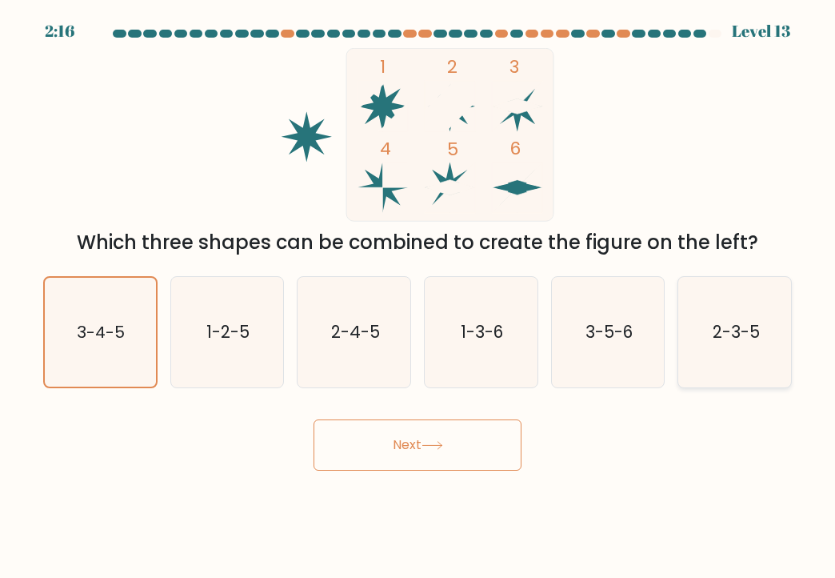
radio input "true"
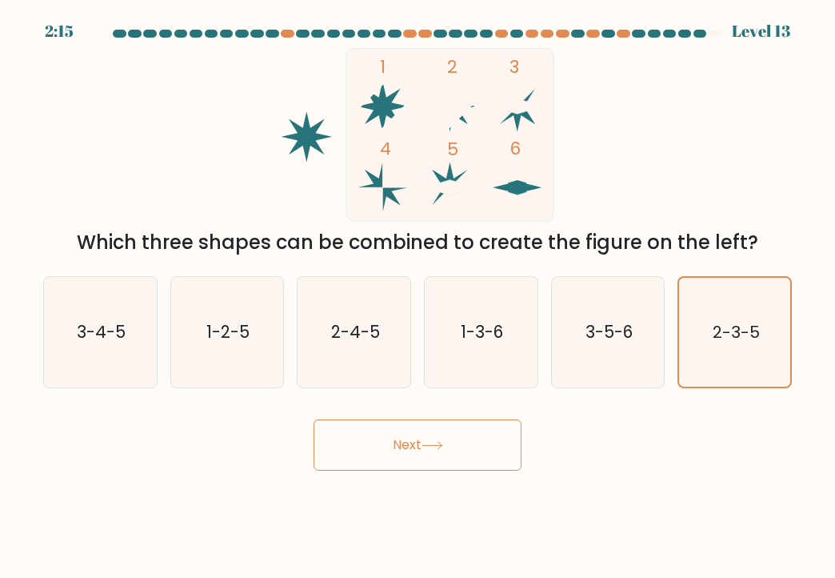
click at [429, 466] on button "Next" at bounding box center [418, 444] width 208 height 51
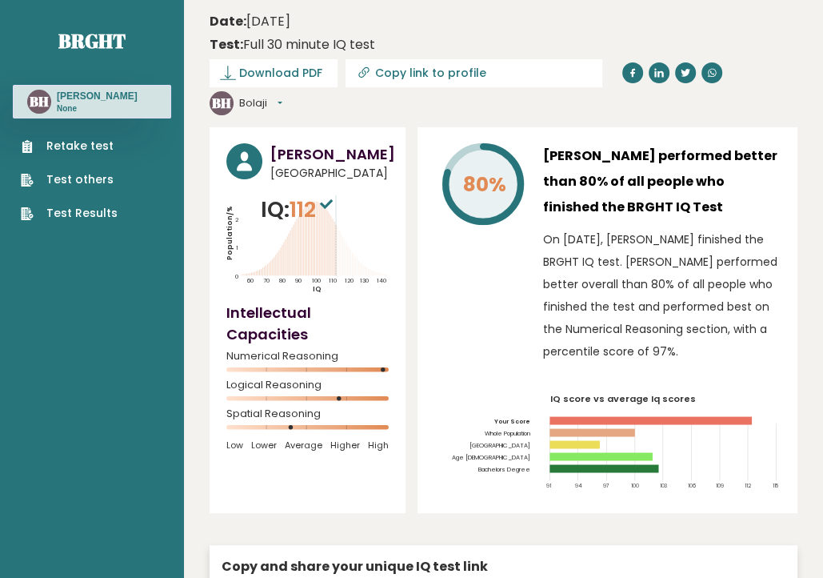
click at [503, 271] on div "80%" at bounding box center [483, 256] width 96 height 227
